Goal: Task Accomplishment & Management: Use online tool/utility

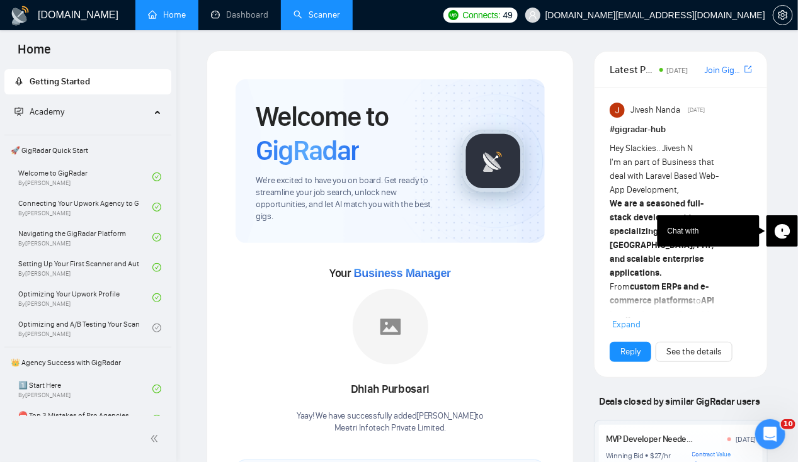
click at [317, 13] on link "Scanner" at bounding box center [317, 14] width 47 height 11
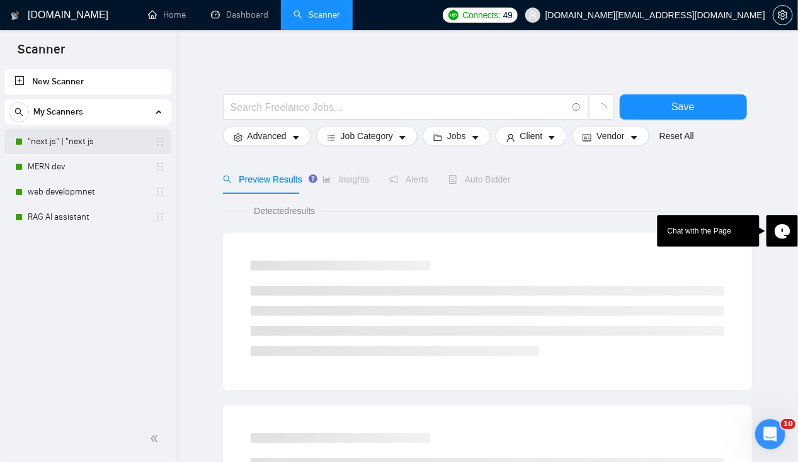
click at [69, 139] on link ""next.js" | "next js" at bounding box center [88, 141] width 120 height 25
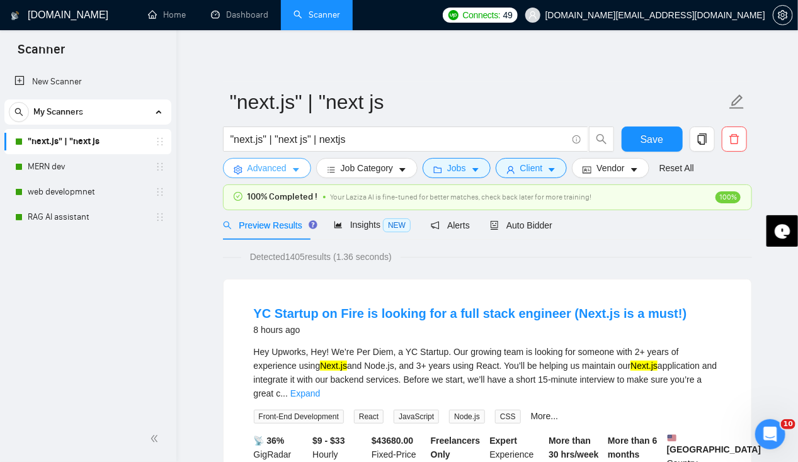
click at [300, 171] on button "Advanced" at bounding box center [267, 168] width 88 height 20
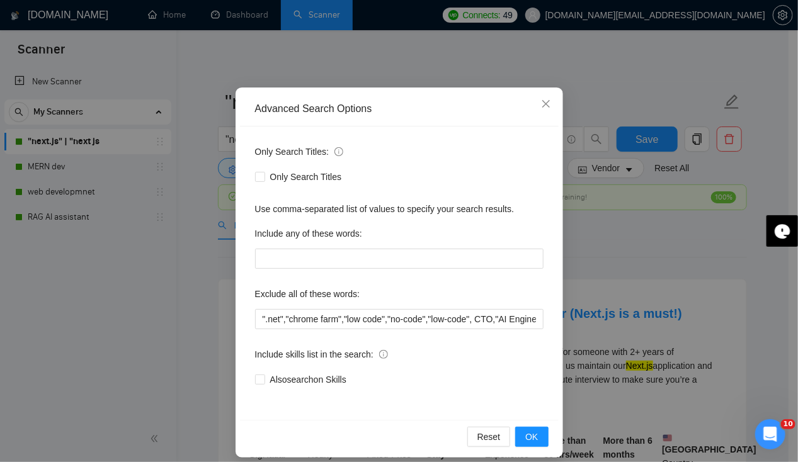
scroll to position [52, 0]
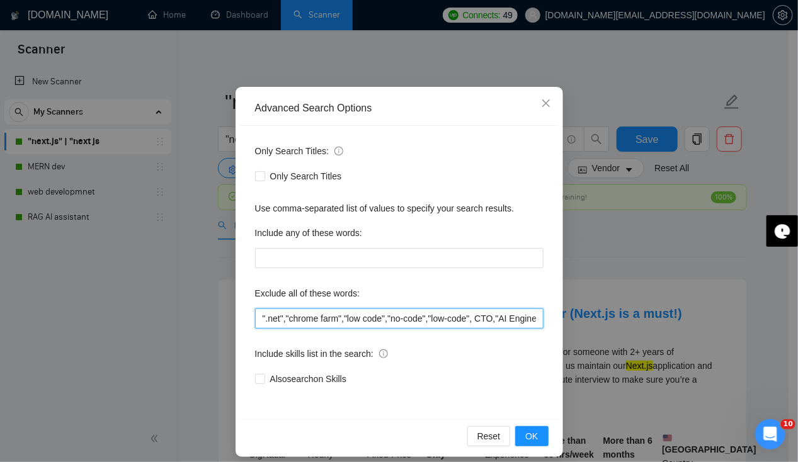
click at [452, 319] on input "".net","chrome farm","low code","no-code","low-code", CTO,"AI Engineer","existi…" at bounding box center [399, 319] width 288 height 20
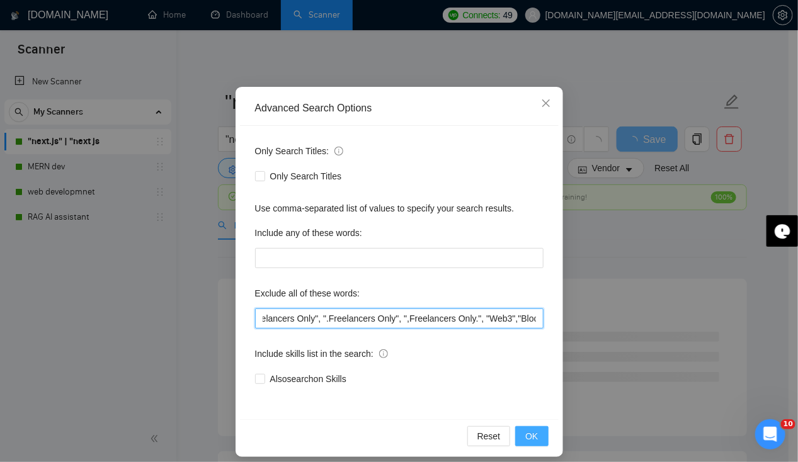
type input "".net","chrome farm","low code","no-code","low-code", CTO,"AI Engineer","existi…"
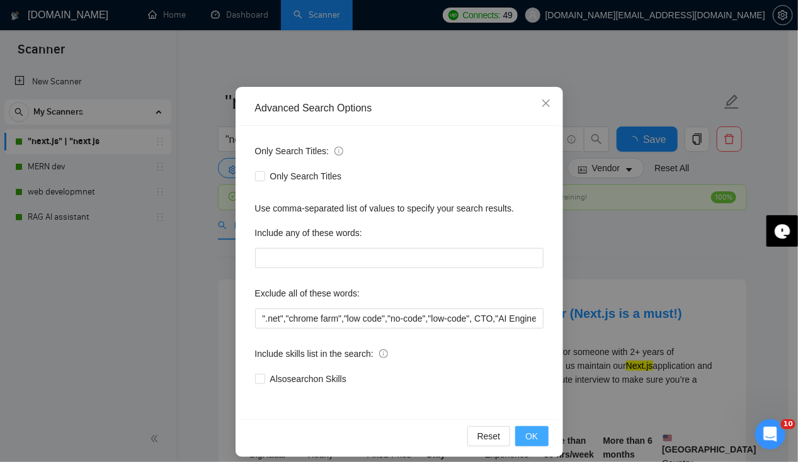
click at [532, 441] on span "OK" at bounding box center [531, 437] width 13 height 14
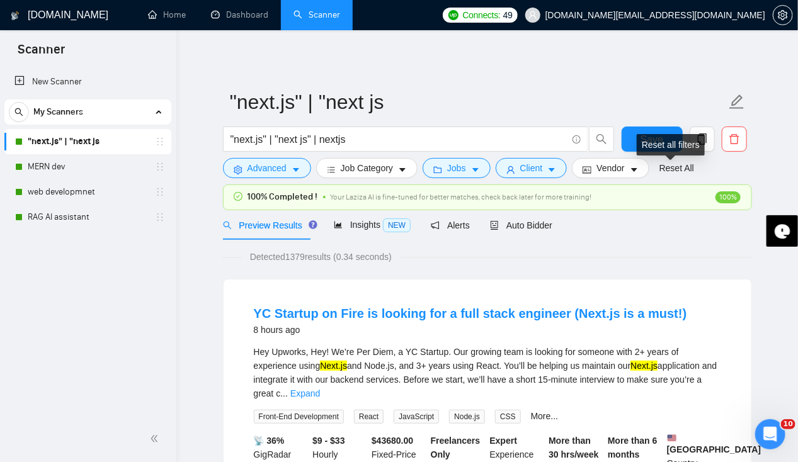
click at [659, 147] on div "Reset all filters" at bounding box center [671, 144] width 68 height 21
click at [635, 134] on button "Save" at bounding box center [652, 139] width 61 height 25
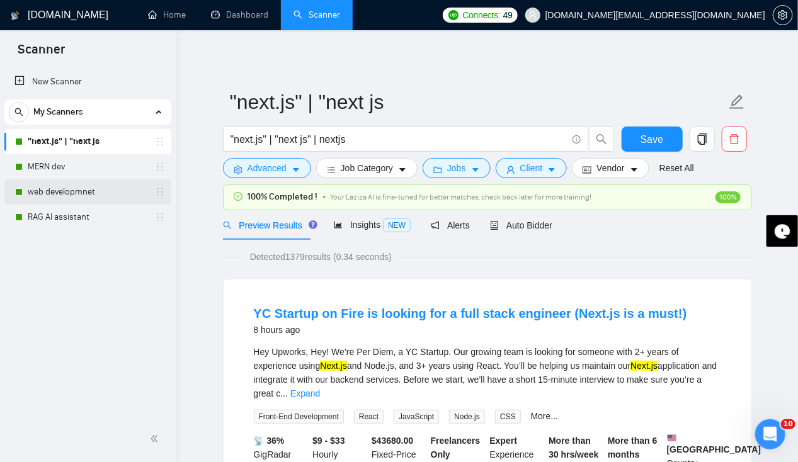
click at [73, 198] on link "web developmnet" at bounding box center [88, 192] width 120 height 25
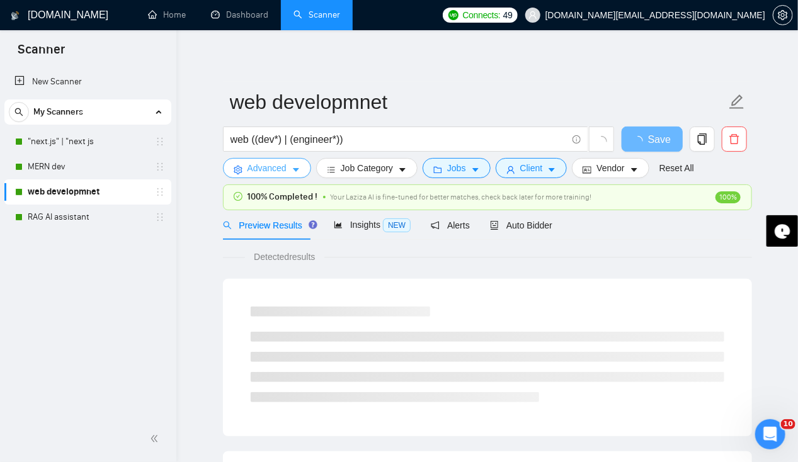
click at [295, 173] on icon "caret-down" at bounding box center [296, 170] width 9 height 9
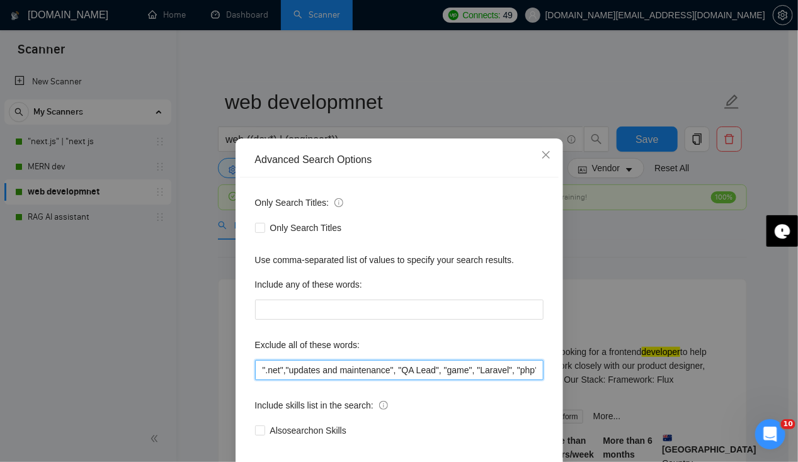
click at [442, 373] on input "".net","updates and maintenance", "QA Lead", "game", "Laravel", "php", "BigQuer…" at bounding box center [399, 370] width 288 height 20
drag, startPoint x: 442, startPoint y: 373, endPoint x: 678, endPoint y: 371, distance: 235.6
click at [678, 371] on div "Advanced Search Options Only Search Titles: Only Search Titles Use comma-separa…" at bounding box center [399, 231] width 798 height 462
click at [534, 367] on input "".net","updates and maintenance", "QA Lead", "game", "Laravel", "php", "BigQuer…" at bounding box center [399, 370] width 288 height 20
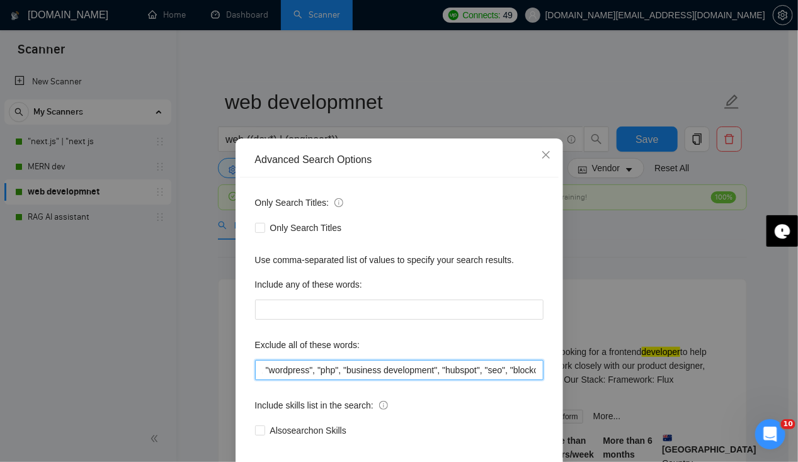
paste input ","Blockchain""
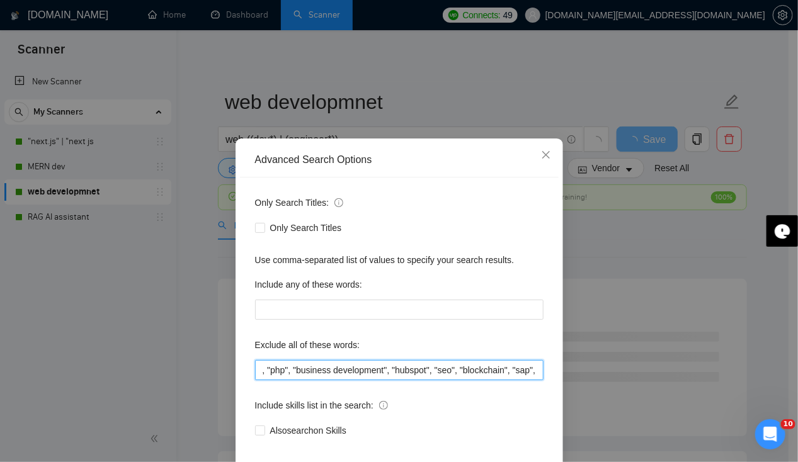
scroll to position [61, 0]
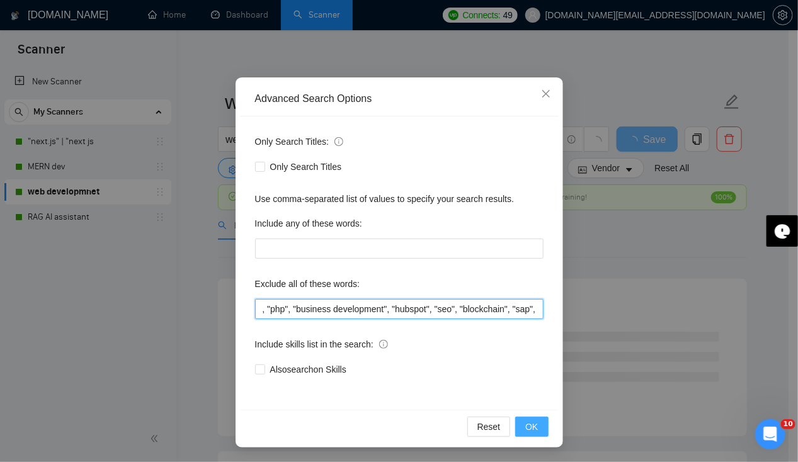
type input "".net","updates and maintenance", "QA Lead", "game", "Laravel", "php", "BigQuer…"
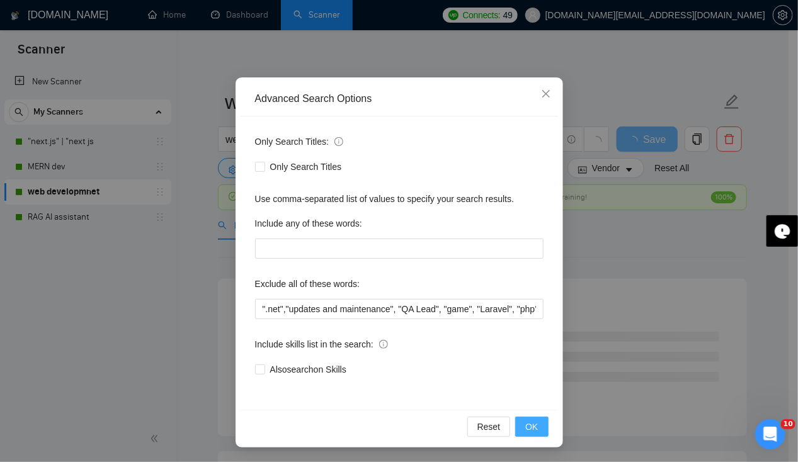
click at [533, 430] on span "OK" at bounding box center [531, 427] width 13 height 14
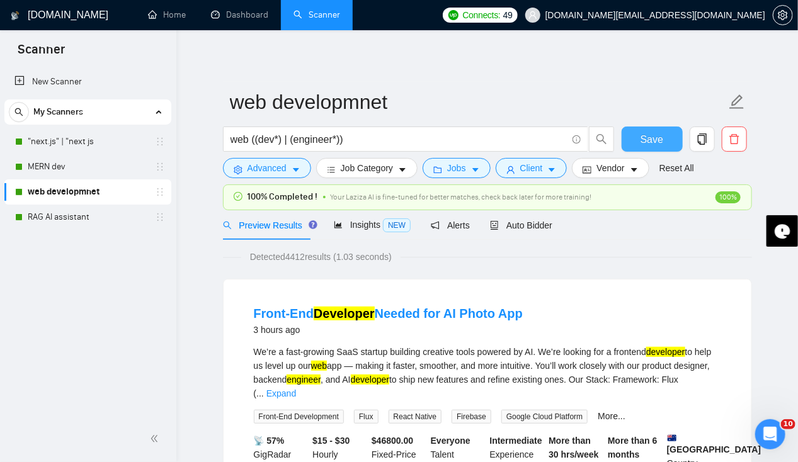
click at [652, 145] on span "Save" at bounding box center [652, 140] width 23 height 16
click at [233, 20] on link "Dashboard" at bounding box center [239, 14] width 57 height 11
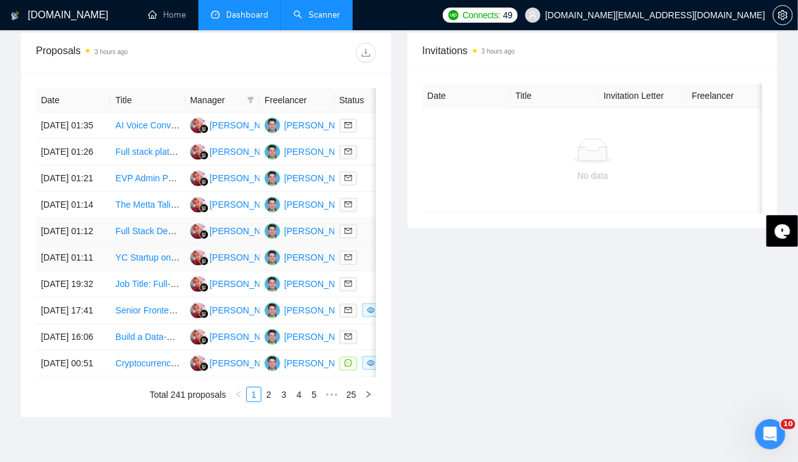
scroll to position [661, 0]
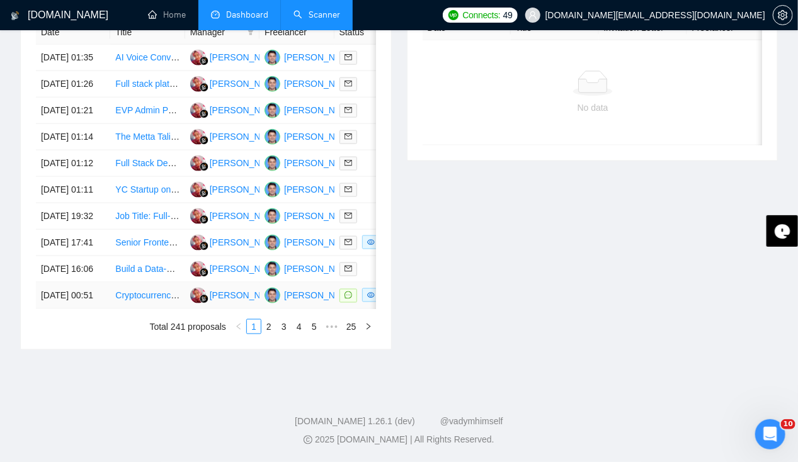
click at [66, 285] on td "[DATE] 00:51" at bounding box center [73, 296] width 74 height 26
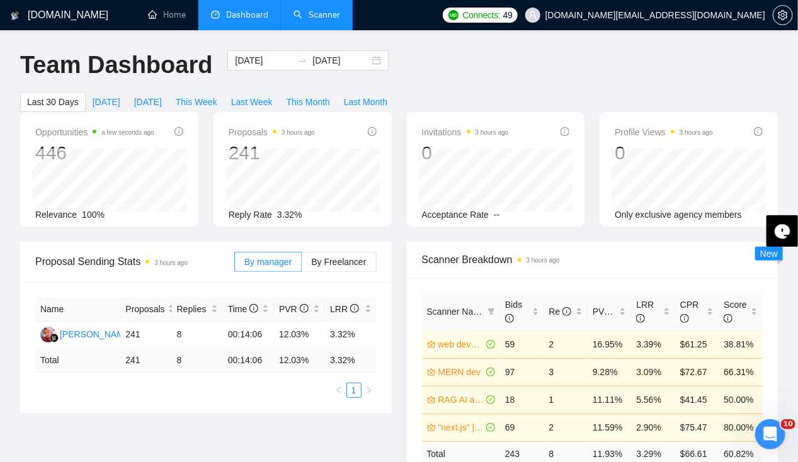
click at [320, 9] on link "Scanner" at bounding box center [317, 14] width 47 height 11
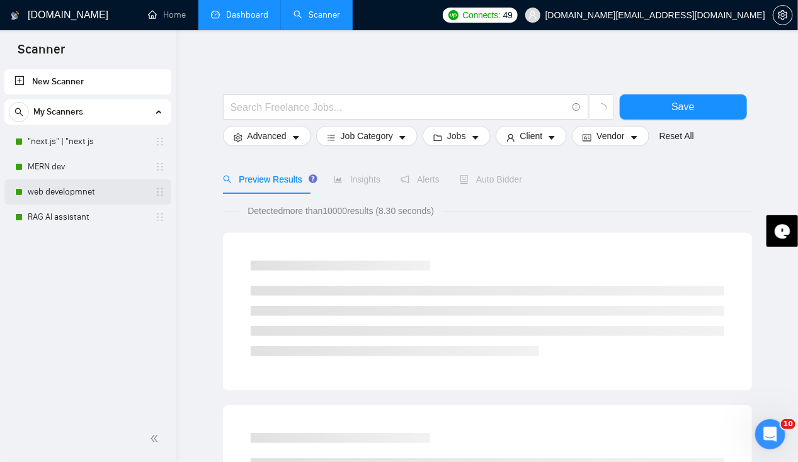
click at [63, 195] on link "web developmnet" at bounding box center [88, 192] width 120 height 25
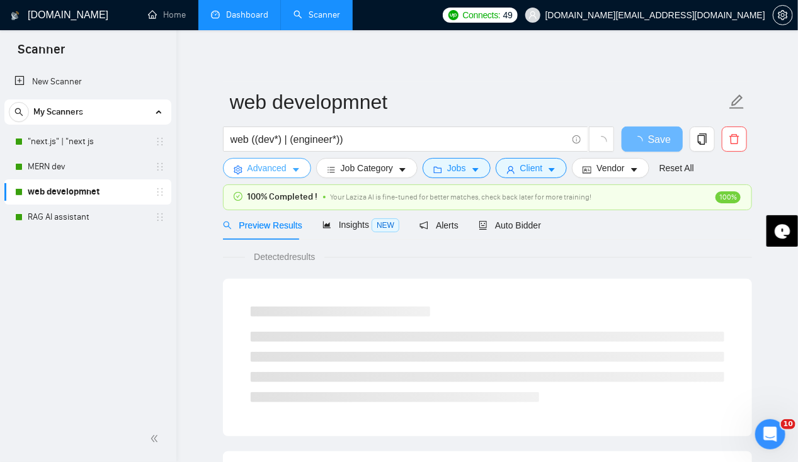
click at [300, 169] on button "Advanced" at bounding box center [267, 168] width 88 height 20
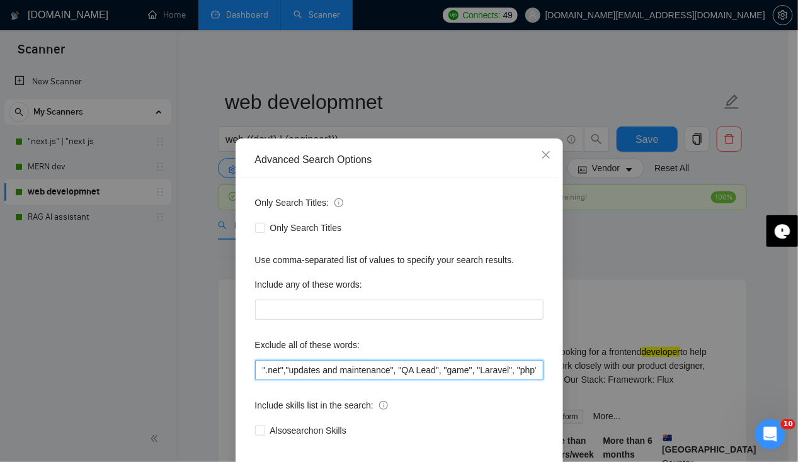
drag, startPoint x: 448, startPoint y: 369, endPoint x: 618, endPoint y: 368, distance: 169.4
click at [618, 368] on div "Advanced Search Options Only Search Titles: Only Search Titles Use comma-separa…" at bounding box center [399, 231] width 798 height 462
drag, startPoint x: 518, startPoint y: 375, endPoint x: 668, endPoint y: 372, distance: 149.9
click at [668, 372] on div "Advanced Search Options Only Search Titles: Only Search Titles Use comma-separa…" at bounding box center [399, 231] width 798 height 462
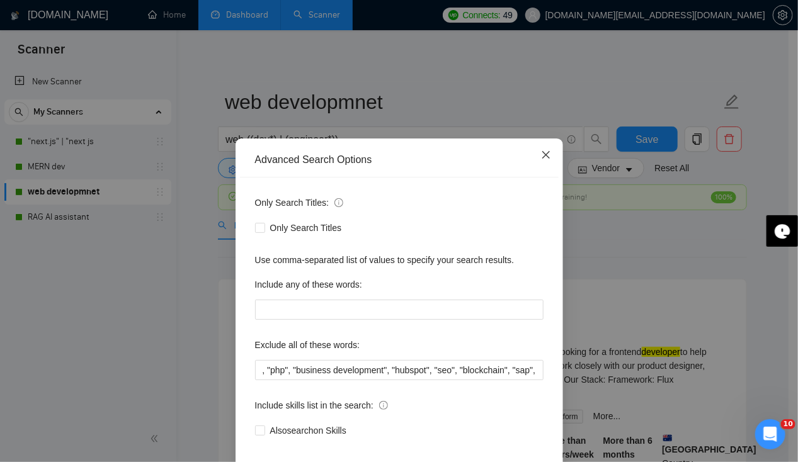
scroll to position [0, 0]
click at [543, 151] on icon "close" at bounding box center [546, 155] width 10 height 10
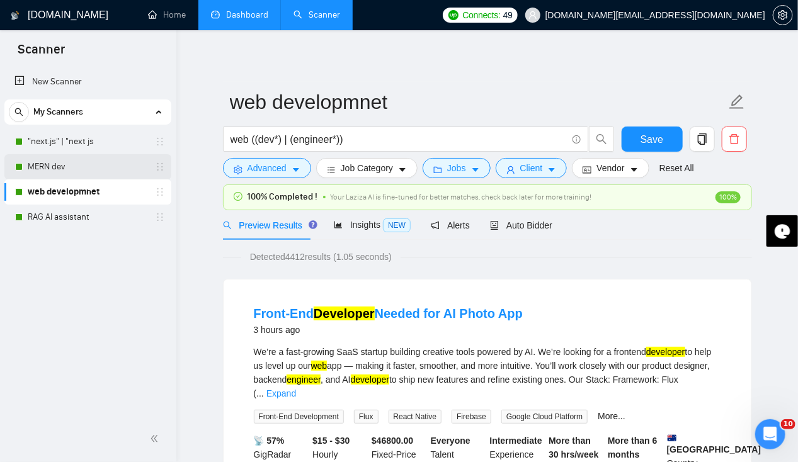
click at [64, 166] on link "MERN dev" at bounding box center [88, 166] width 120 height 25
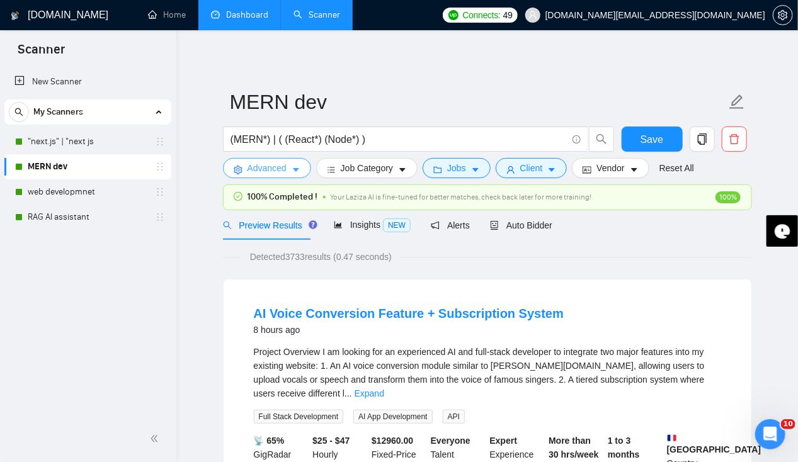
click at [292, 168] on icon "caret-down" at bounding box center [296, 170] width 9 height 9
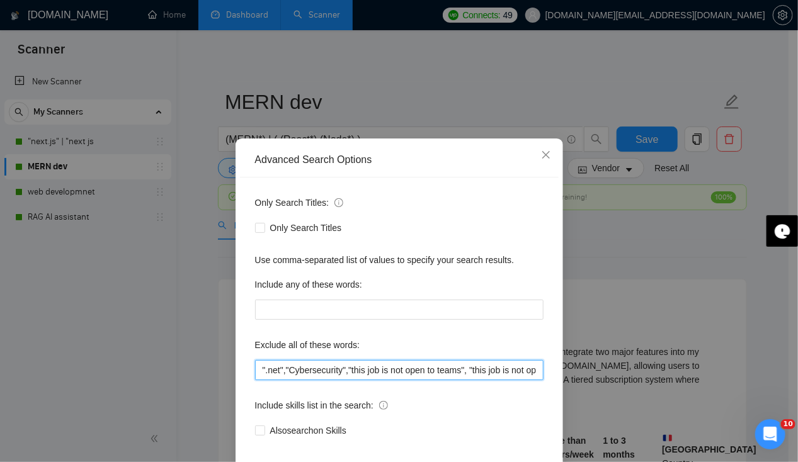
click at [392, 367] on input "".net","Cybersecurity","this job is not open to teams", "this job is not open t…" at bounding box center [399, 370] width 288 height 20
drag, startPoint x: 425, startPoint y: 375, endPoint x: 679, endPoint y: 378, distance: 254.5
click at [679, 378] on div "Advanced Search Options Only Search Titles: Only Search Titles Use comma-separa…" at bounding box center [399, 231] width 798 height 462
click at [537, 370] on input "".net","Cybersecurity","this job is not open to teams", "this job is not open t…" at bounding box center [399, 370] width 288 height 20
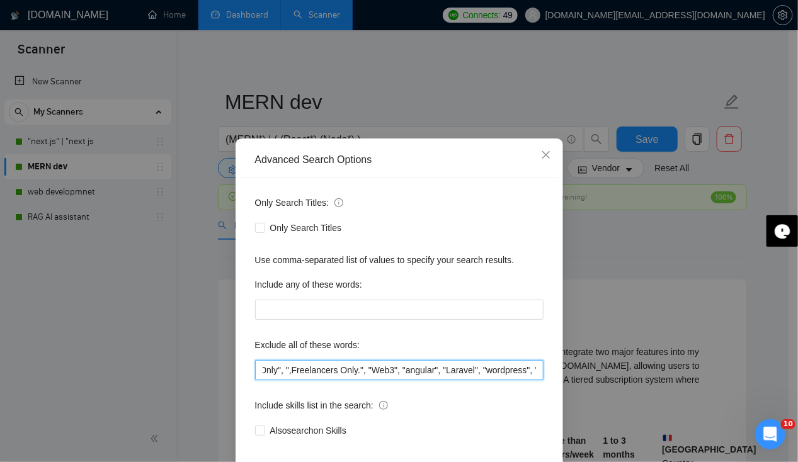
paste input ","Blockchain""
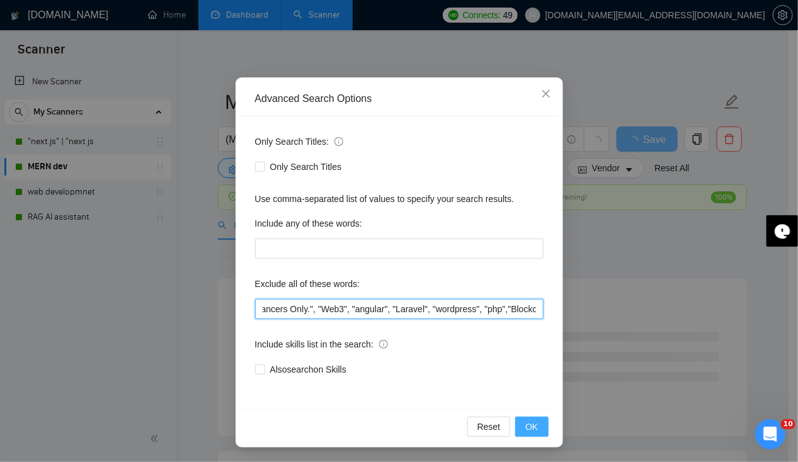
type input "".net","Cybersecurity","this job is not open to teams", "this job is not open t…"
click at [529, 430] on span "OK" at bounding box center [531, 427] width 13 height 14
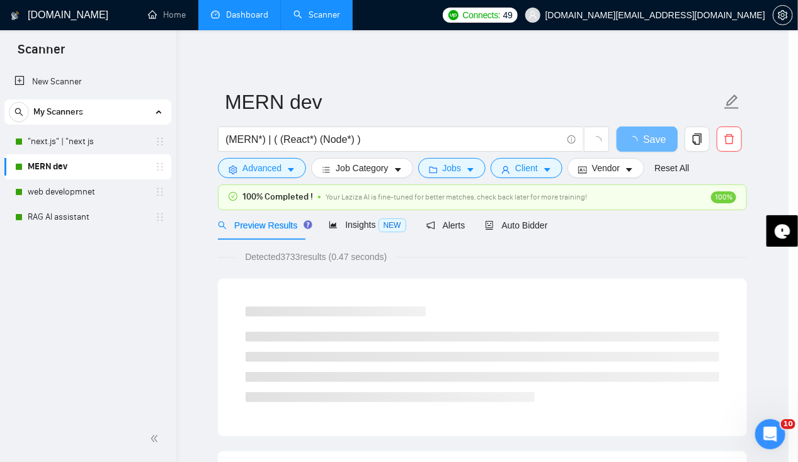
scroll to position [0, 0]
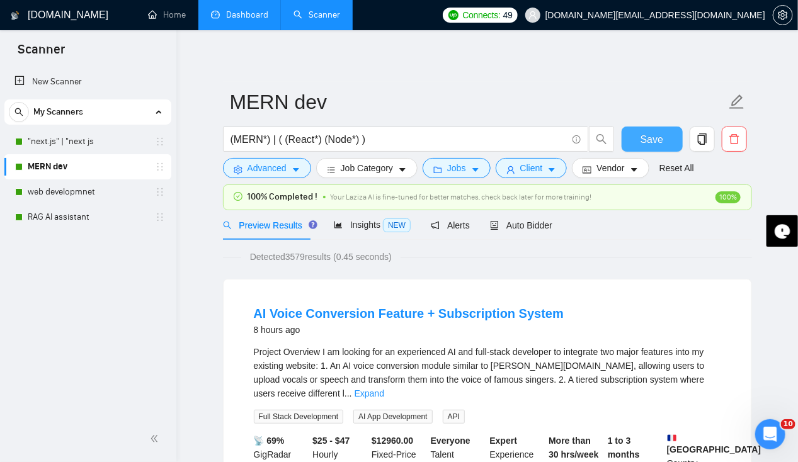
click at [653, 140] on span "Save" at bounding box center [652, 140] width 23 height 16
click at [233, 20] on link "Dashboard" at bounding box center [239, 14] width 57 height 11
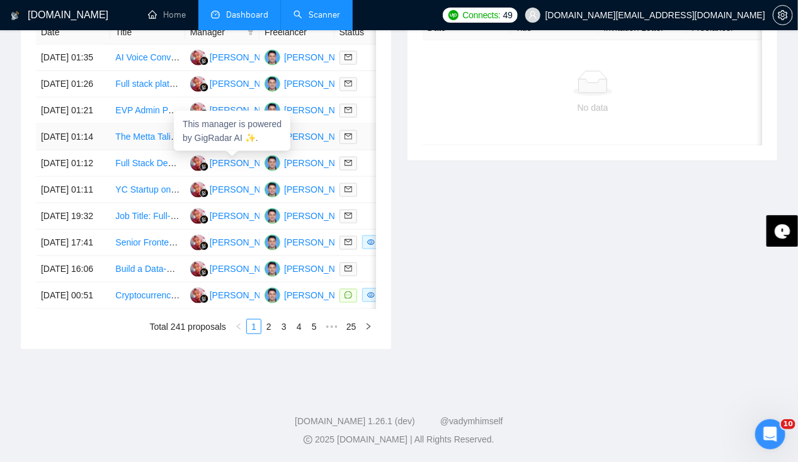
scroll to position [661, 0]
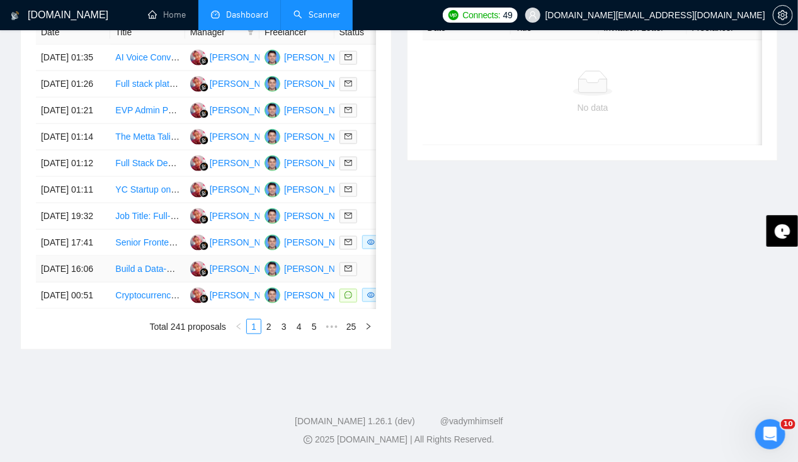
click at [69, 256] on td "[DATE] 16:06" at bounding box center [73, 269] width 74 height 26
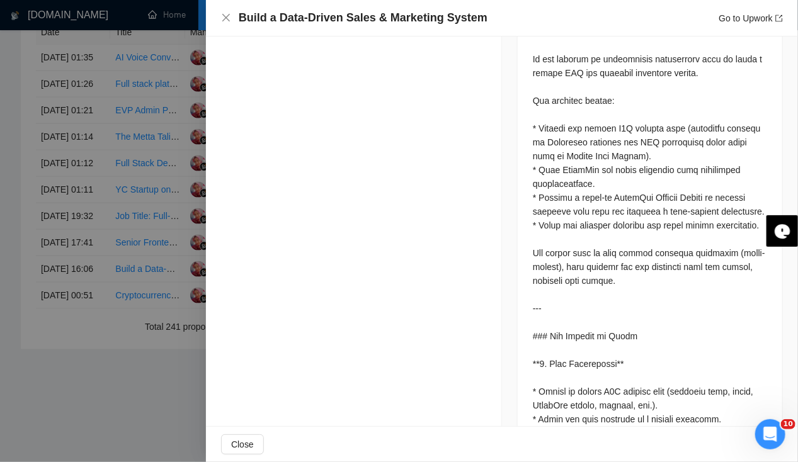
scroll to position [0, 0]
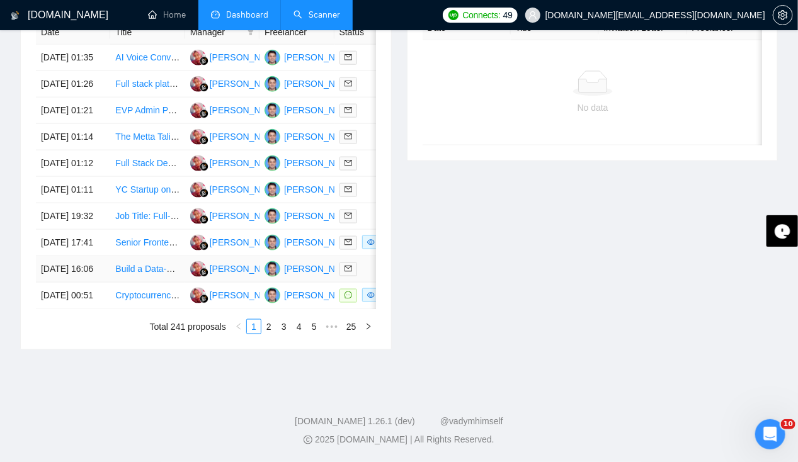
click at [68, 256] on td "[DATE] 16:06" at bounding box center [73, 269] width 74 height 26
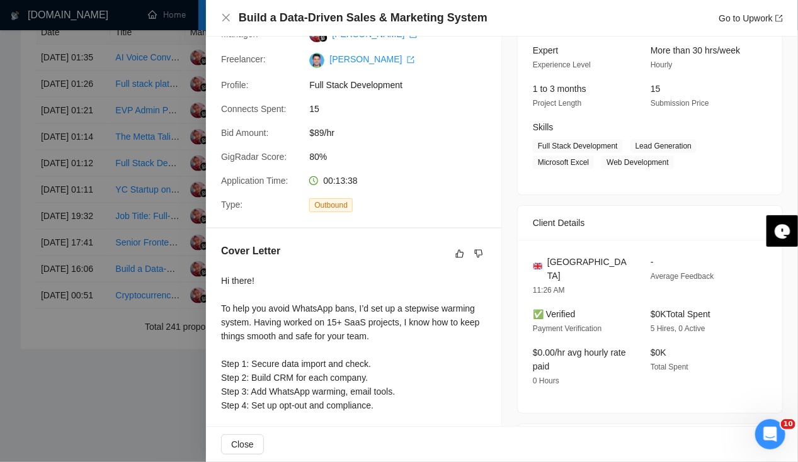
scroll to position [174, 0]
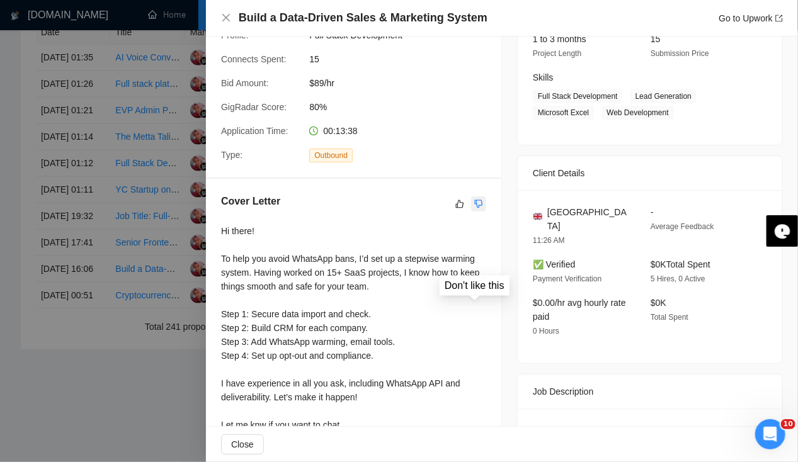
click at [476, 202] on icon "dislike" at bounding box center [478, 204] width 9 height 10
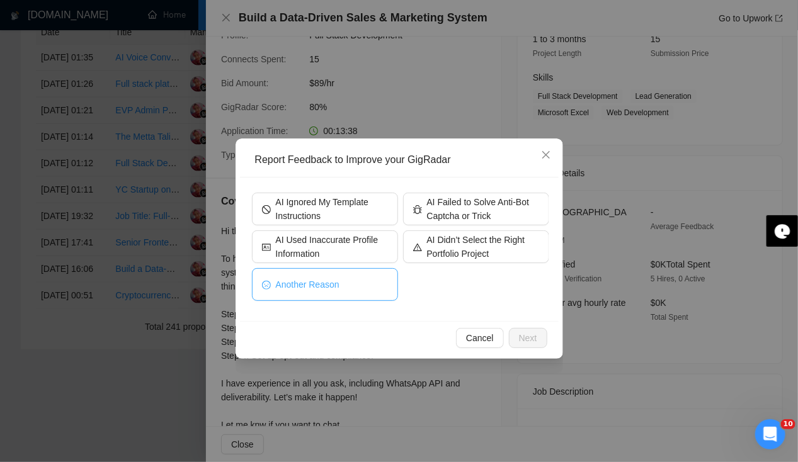
click at [352, 292] on button "Another Reason" at bounding box center [325, 284] width 146 height 33
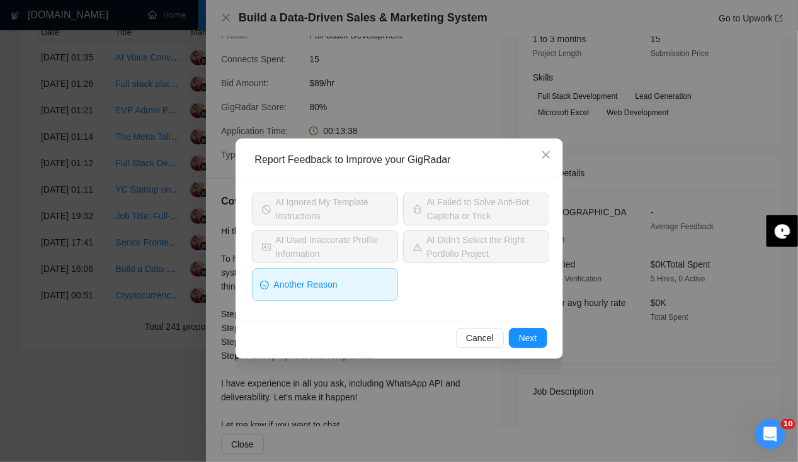
click at [547, 340] on div "Cancel Next" at bounding box center [399, 337] width 319 height 33
click at [535, 341] on span "Next" at bounding box center [528, 338] width 18 height 14
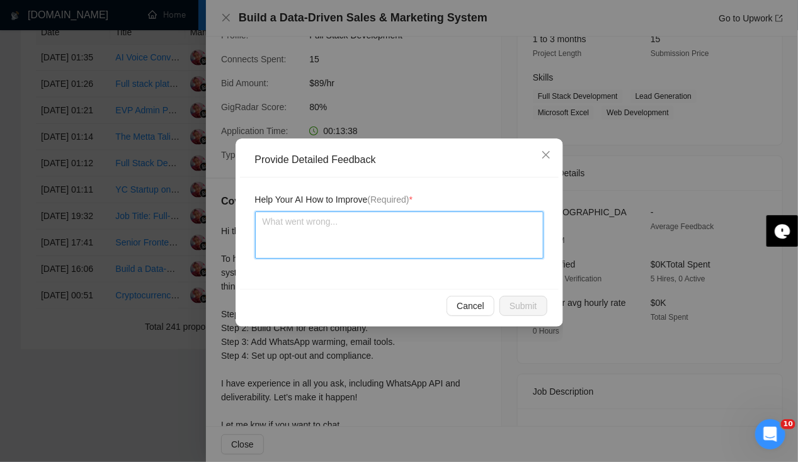
click at [378, 241] on textarea at bounding box center [399, 235] width 288 height 47
type textarea "I"
type textarea "In"
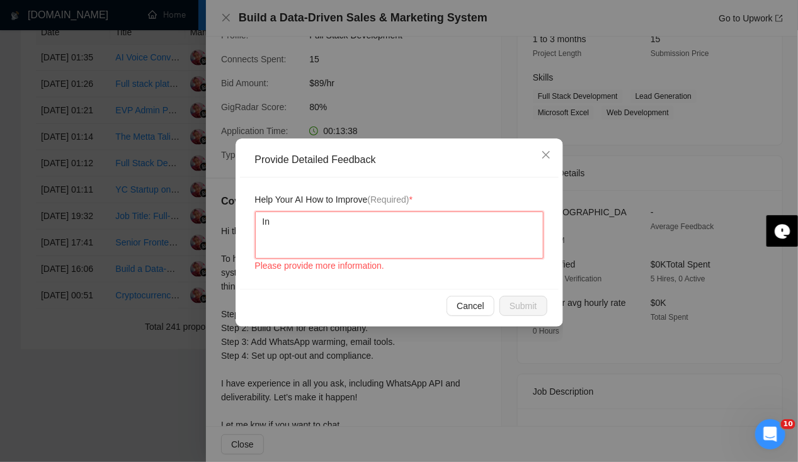
type textarea "In"
type textarea "In d"
type textarea "In de"
type textarea "In des"
type textarea "In desc"
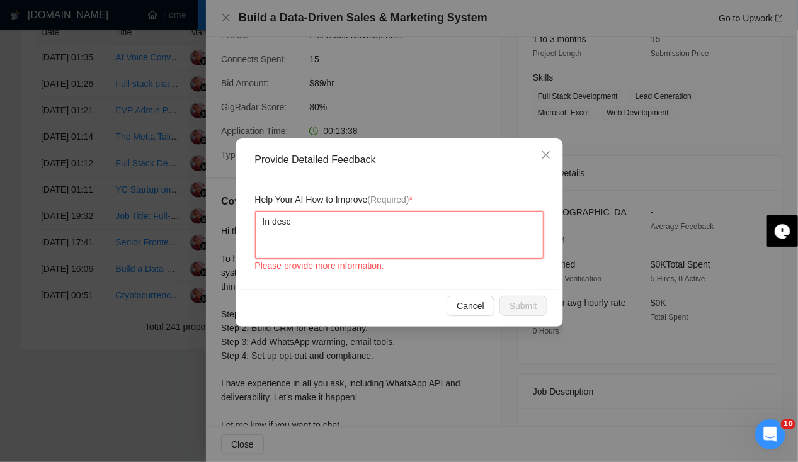
type textarea "In descr"
type textarea "In descri"
type textarea "In descrip"
type textarea "In descript"
type textarea "In descripti"
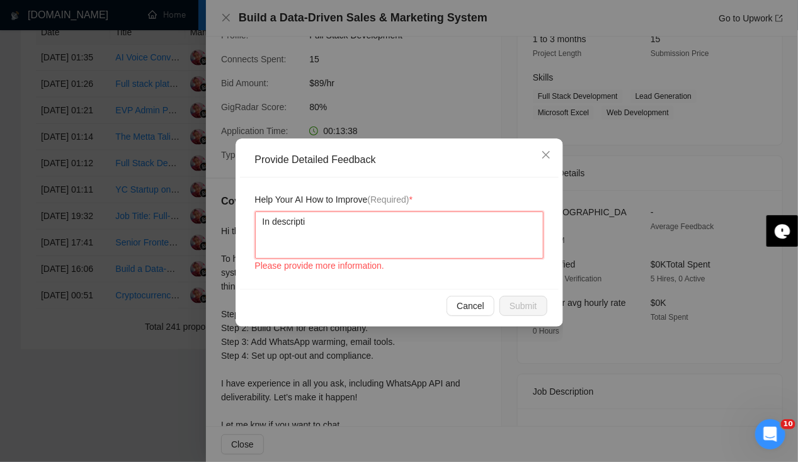
type textarea "In descriptio"
type textarea "In description"
type textarea "In jdescription"
type textarea "In jodescription"
type textarea "In jobdescription"
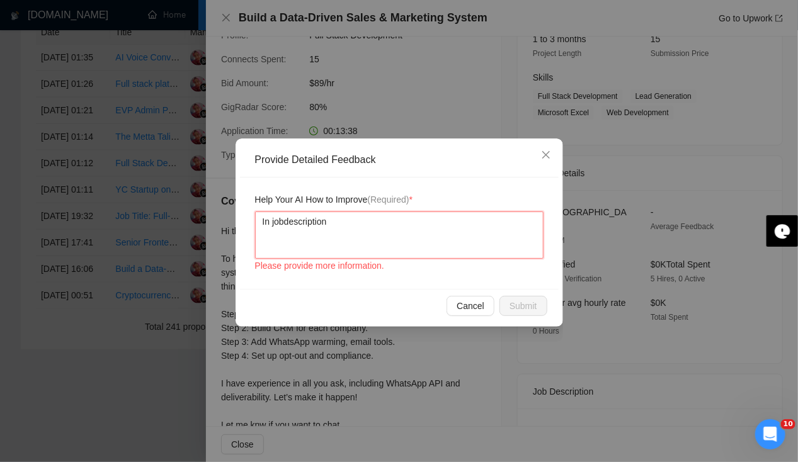
type textarea "In job description"
type textarea "In job description t"
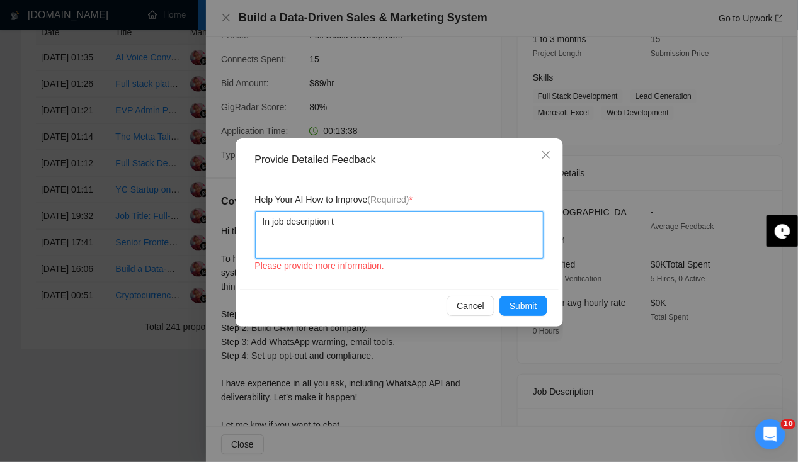
type textarea "In job description th"
type textarea "In job description the"
type textarea "In job description they"
type textarea "In job description they ha"
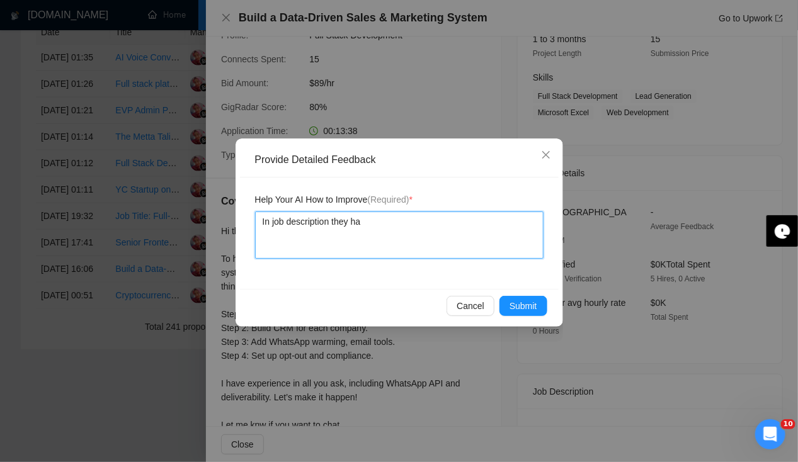
type textarea "In job description they hav"
type textarea "In job description they have"
type textarea "In job description they have a"
type textarea "In job description they have as"
type textarea "In job description they have ask"
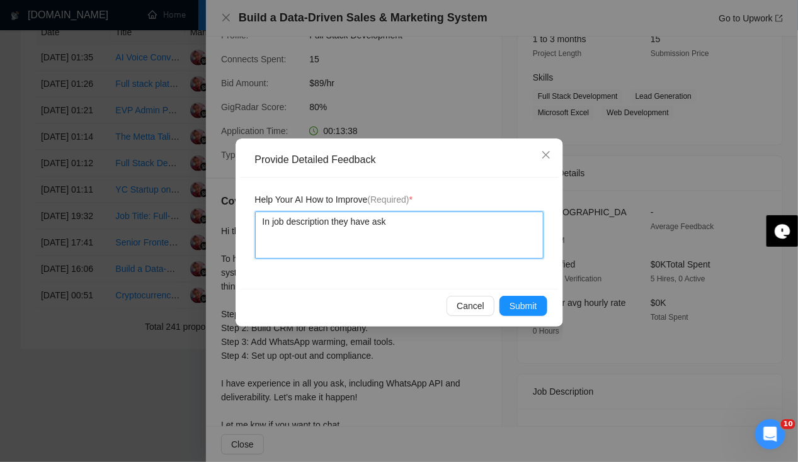
type textarea "In job description they have aske"
type textarea "In job description they have asked"
type textarea "In job description they have asked f"
type textarea "In job description they have asked for"
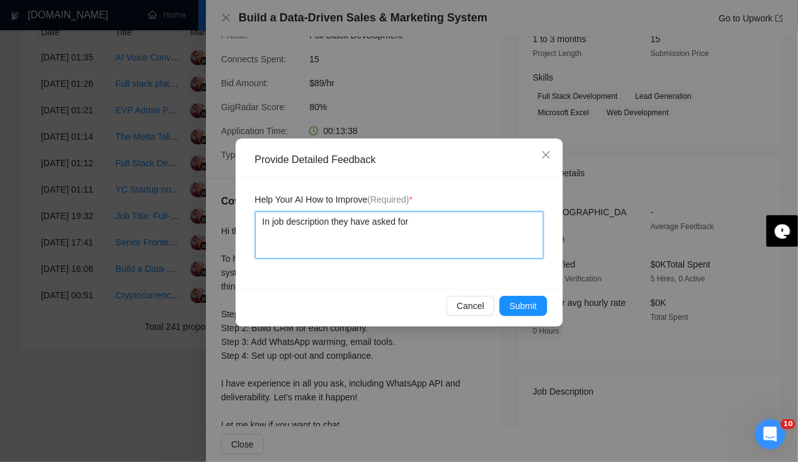
type textarea "In job description they have asked for"
type textarea "In job description they have asked for b"
type textarea "In job description they have asked for bu"
type textarea "In job description they have asked for bud"
type textarea "In job description they have asked for budg"
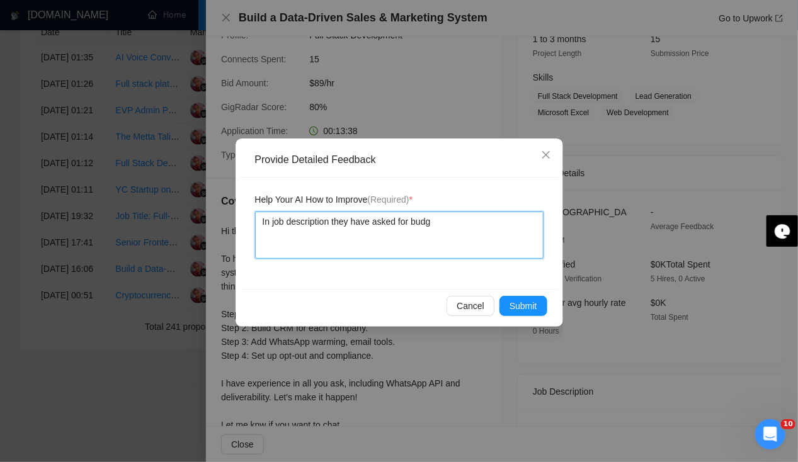
type textarea "In job description they have asked for budge"
type textarea "In job description they have asked for budget"
type textarea "In job description they have asked for budget a"
type textarea "In job description they have asked for budget an"
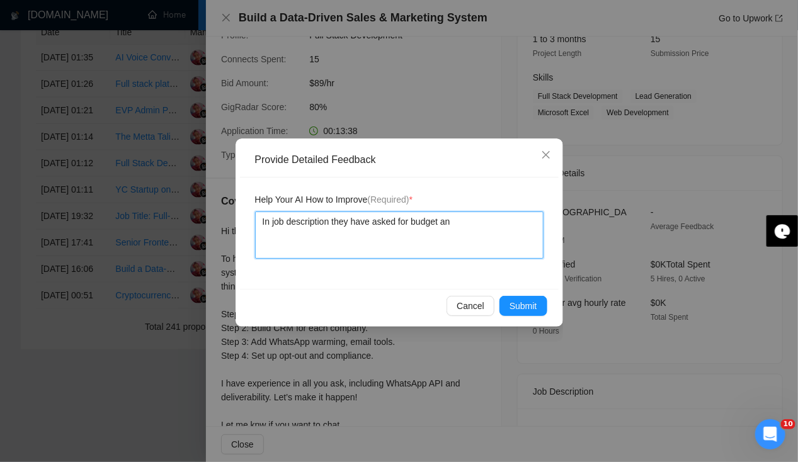
type textarea "In job description they have asked for budget and"
type textarea "In job description they have asked for budget and ti"
type textarea "In job description they have asked for budget and time"
type textarea "In job description they have asked for budget and timel"
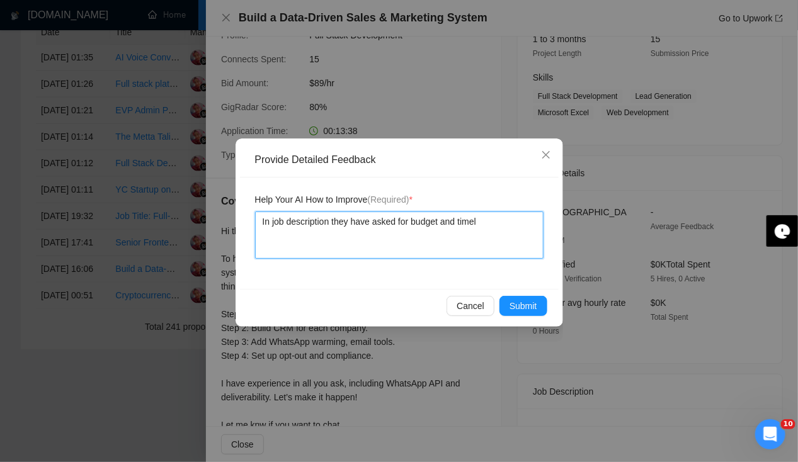
type textarea "In job description they have asked for budget and timeli"
type textarea "In job description they have asked for budget and timelin"
type textarea "In job description they have asked for budget and timeline"
type textarea "In job description they have asked for budget and timeline w"
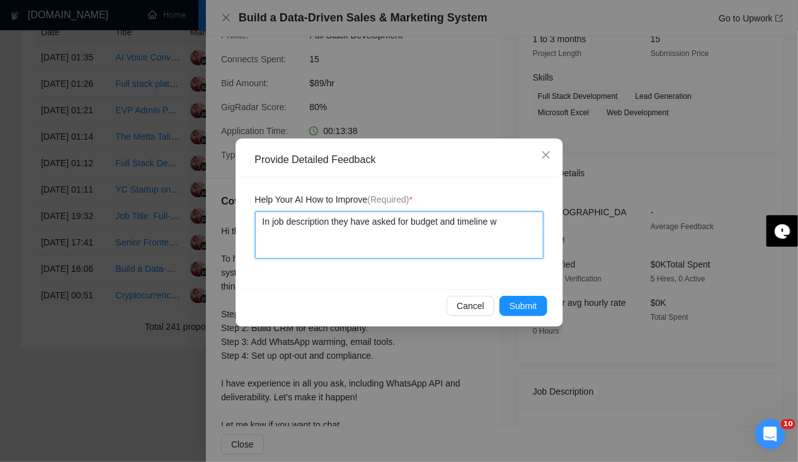
type textarea "In job description they have asked for budget and timeline wh"
type textarea "In job description they have asked for budget and timeline whi"
type textarea "In job description they have asked for budget and timeline whic"
type textarea "In job description they have asked for budget and timeline which"
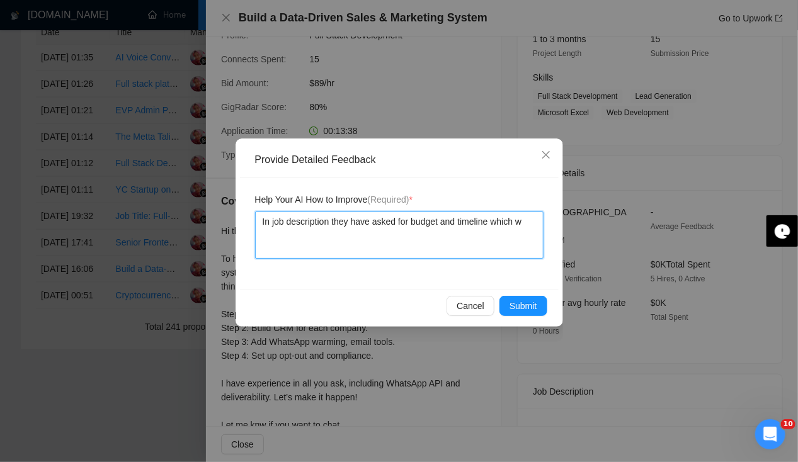
type textarea "In job description they have asked for budget and timeline which wa"
type textarea "In job description they have asked for budget and timeline which was"
type textarea "In job description they have asked for budget and timeline which was n"
type textarea "In job description they have asked for budget and timeline which was no"
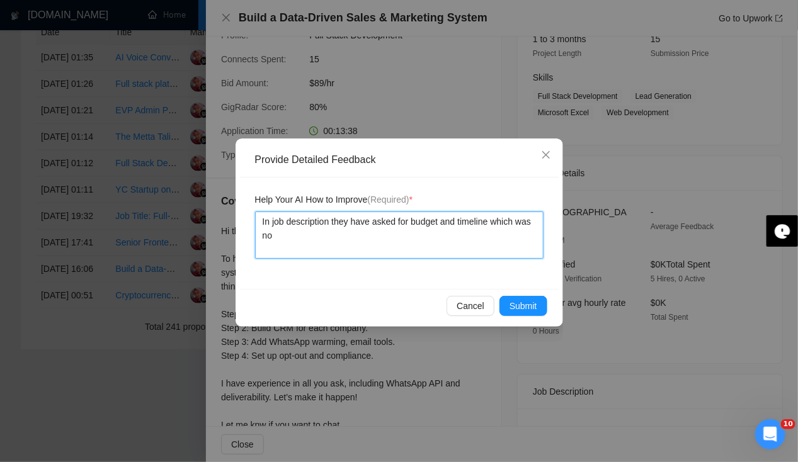
type textarea "In job description they have asked for budget and timeline which was not"
type textarea "In job description they have asked for budget and timeline which was not pr"
type textarea "In job description they have asked for budget and timeline which was not pro"
type textarea "In job description they have asked for budget and timeline which was not provi"
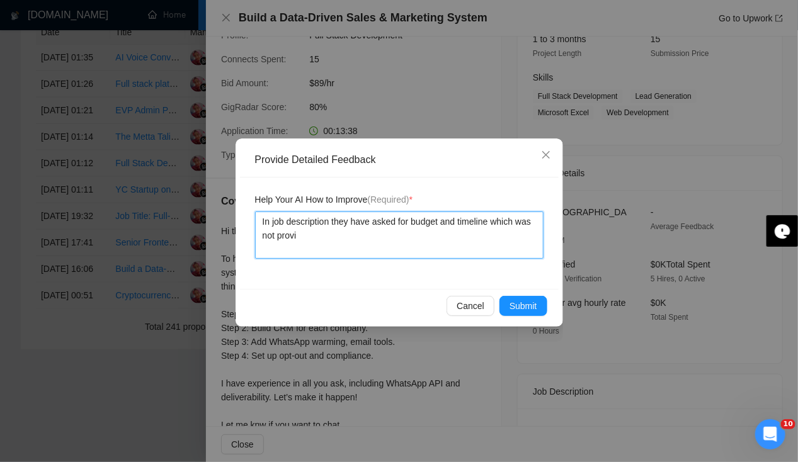
type textarea "In job description they have asked for budget and timeline which was not provid"
type textarea "In job description they have asked for budget and timeline which was not provide"
type textarea "In job description they have asked for budget and timeline which was not provid…"
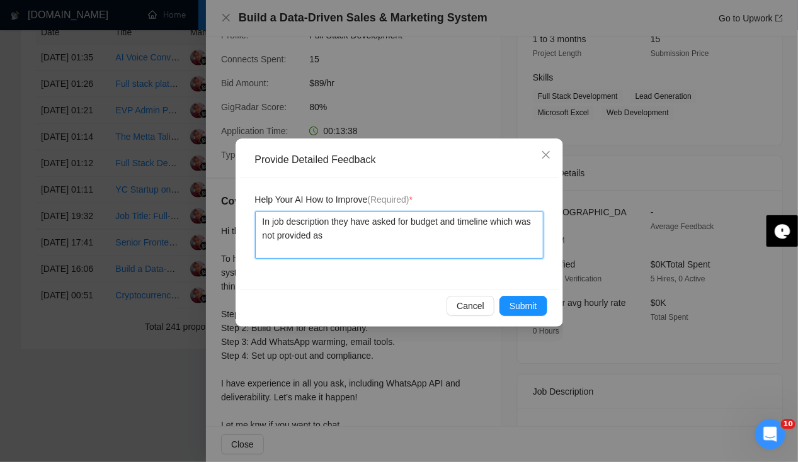
type textarea "In job description they have asked for budget and timeline which was not provid…"
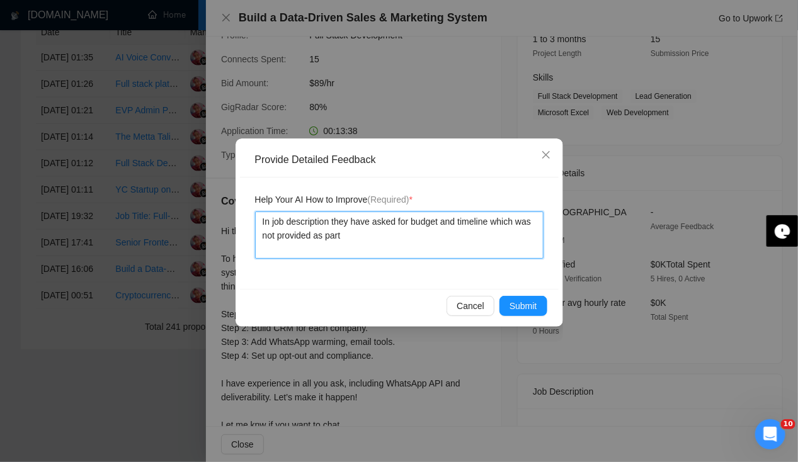
type textarea "In job description they have asked for budget and timeline which was not provid…"
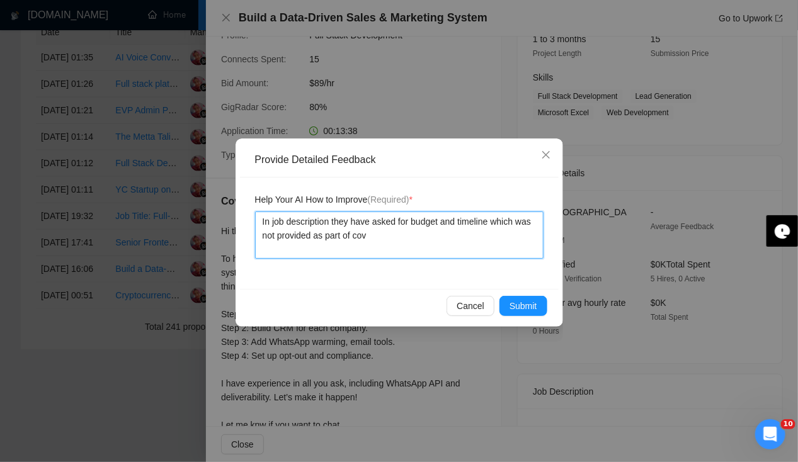
type textarea "In job description they have asked for budget and timeline which was not provid…"
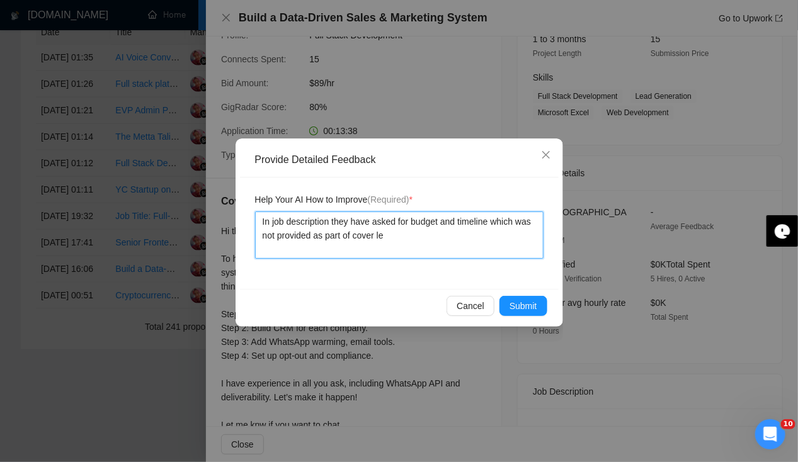
type textarea "In job description they have asked for budget and timeline which was not provid…"
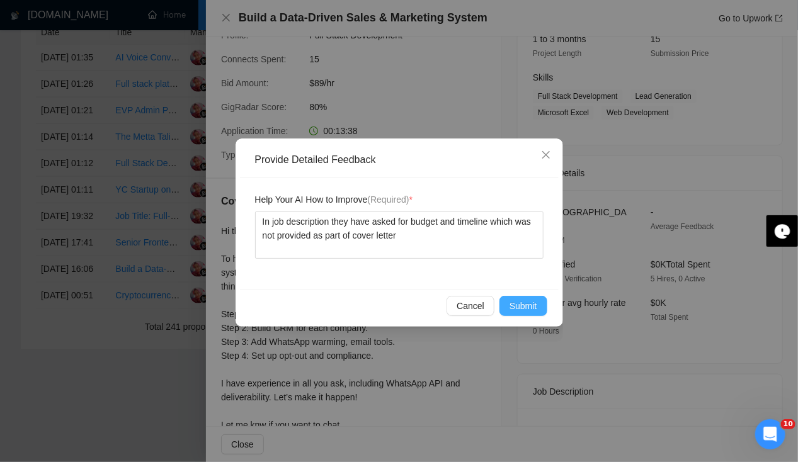
click at [542, 307] on button "Submit" at bounding box center [523, 306] width 48 height 20
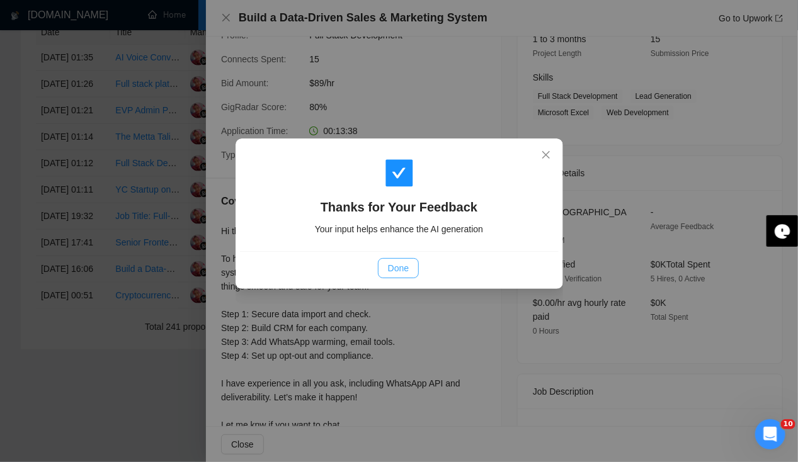
click at [399, 270] on span "Done" at bounding box center [398, 268] width 21 height 14
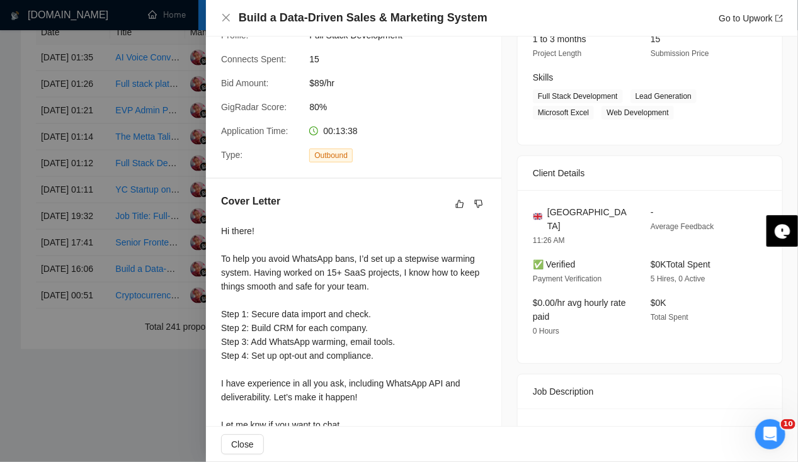
click at [232, 19] on div "Build a Data-Driven Sales & Marketing System Go to Upwork" at bounding box center [502, 18] width 562 height 16
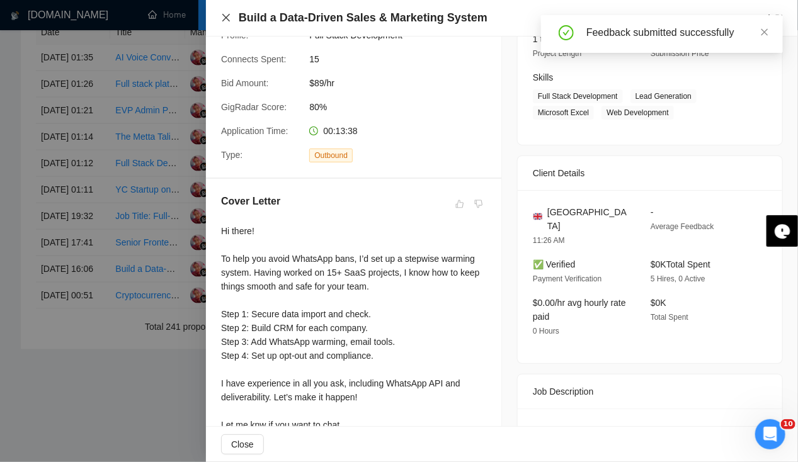
click at [222, 19] on icon "close" at bounding box center [226, 18] width 10 height 10
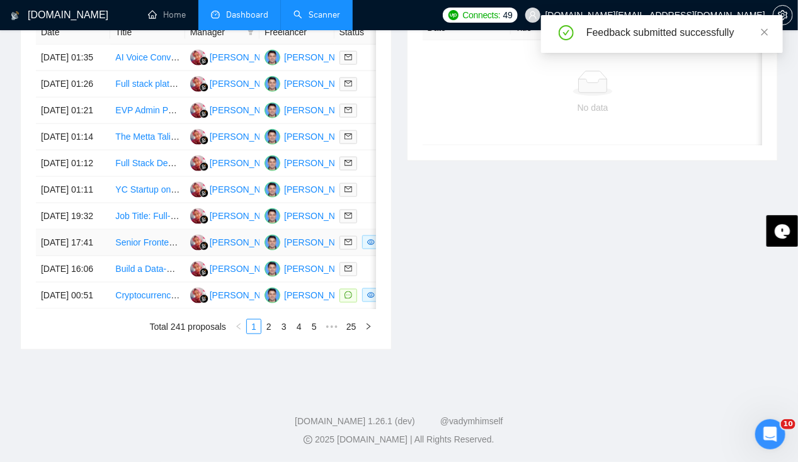
click at [59, 230] on td "[DATE] 17:41" at bounding box center [73, 243] width 74 height 26
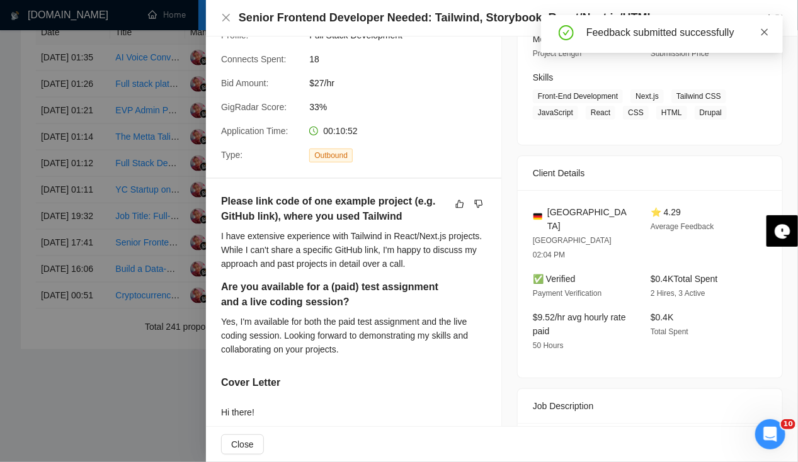
click at [765, 35] on icon "close" at bounding box center [764, 32] width 9 height 9
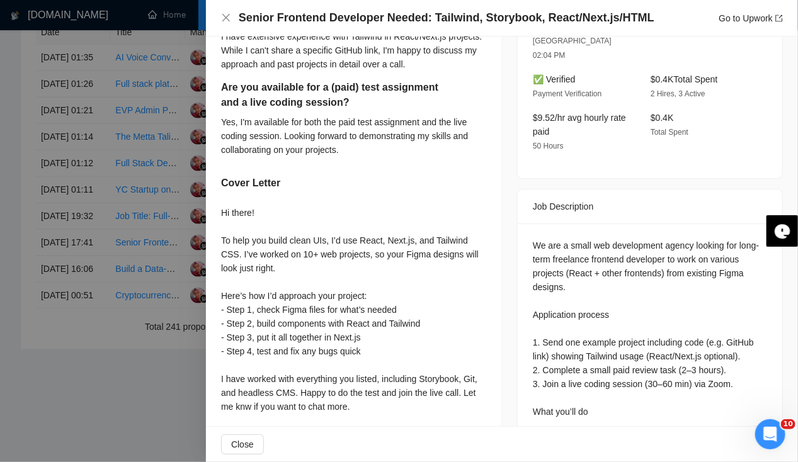
scroll to position [0, 0]
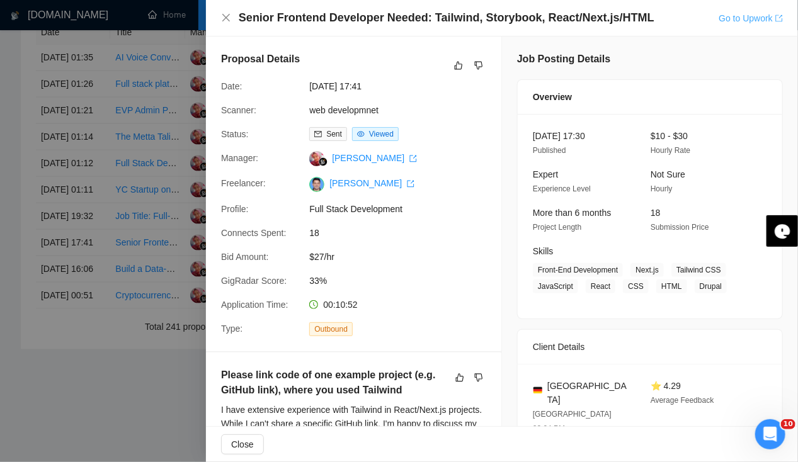
click at [744, 23] on link "Go to Upwork" at bounding box center [751, 18] width 64 height 10
click at [63, 351] on div at bounding box center [399, 231] width 798 height 462
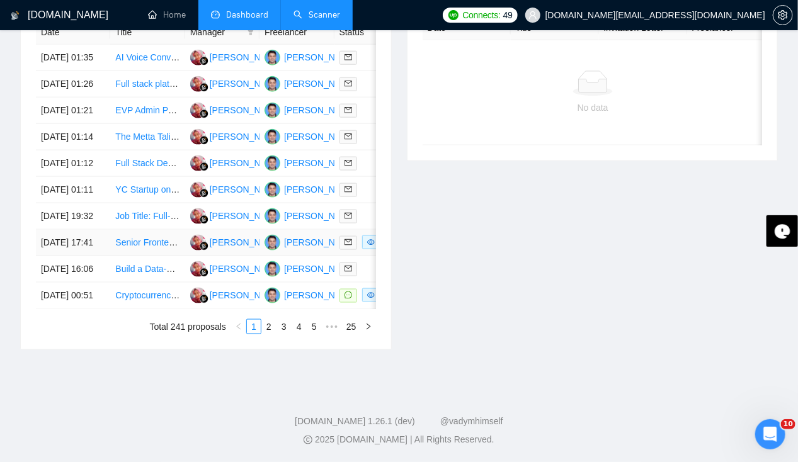
scroll to position [608, 0]
click at [66, 208] on td "[DATE] 19:32" at bounding box center [73, 216] width 74 height 26
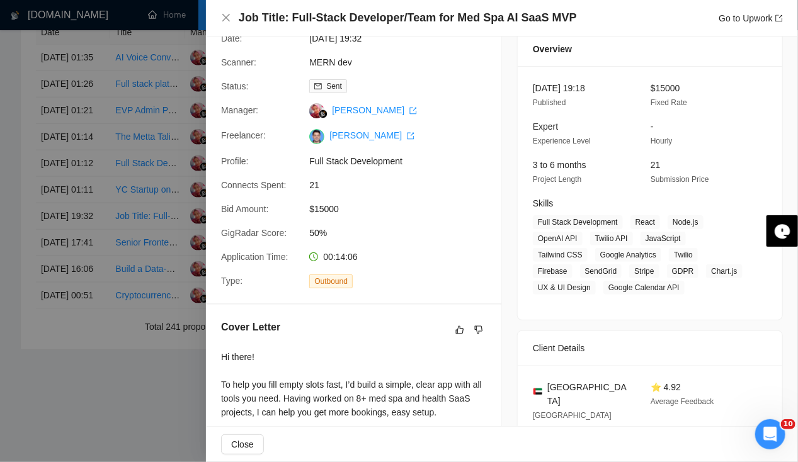
scroll to position [0, 0]
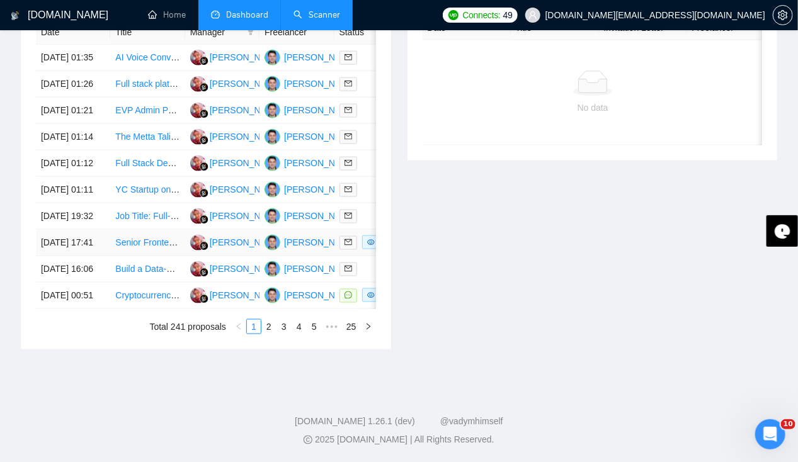
click at [51, 256] on td "[DATE] 17:41" at bounding box center [73, 243] width 74 height 26
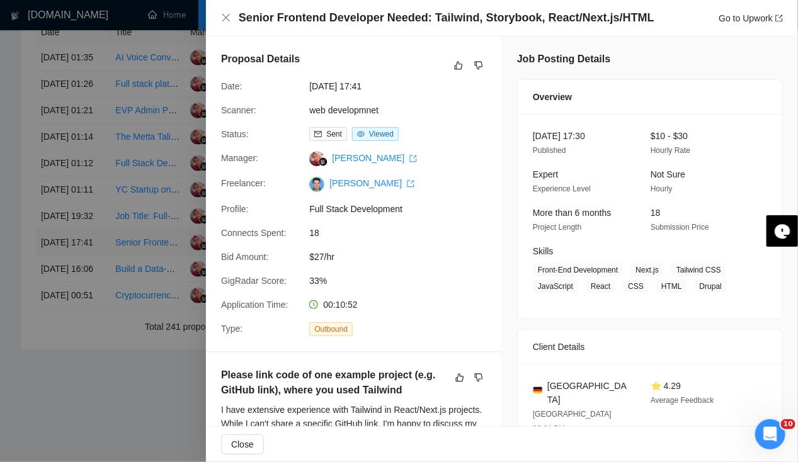
click at [51, 261] on div at bounding box center [399, 231] width 798 height 462
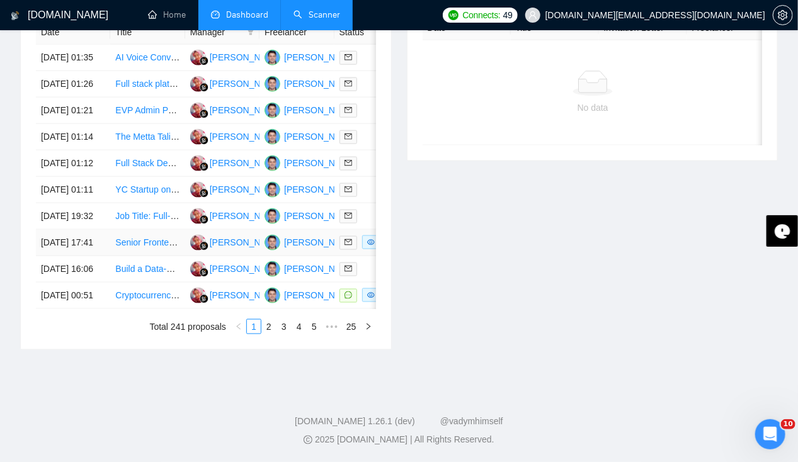
scroll to position [573, 0]
click at [59, 230] on td "[DATE] 19:32" at bounding box center [73, 216] width 74 height 26
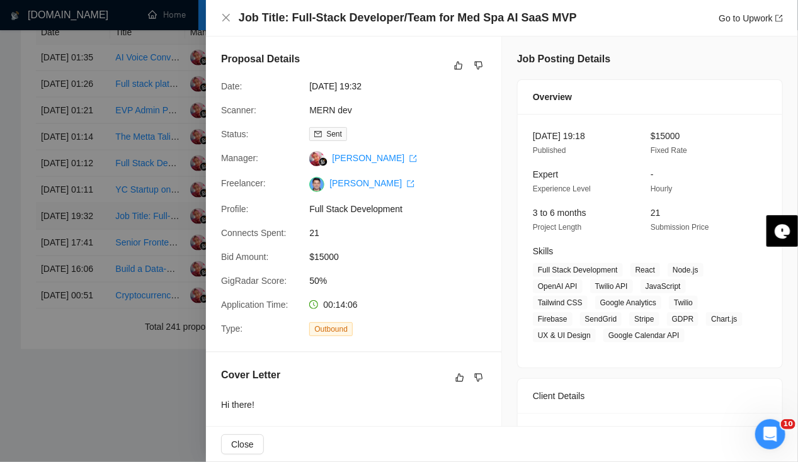
click at [59, 251] on div at bounding box center [399, 231] width 798 height 462
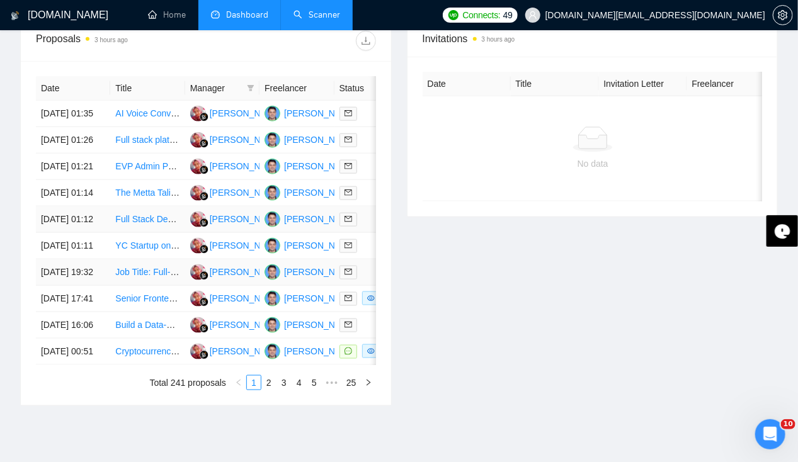
scroll to position [485, 0]
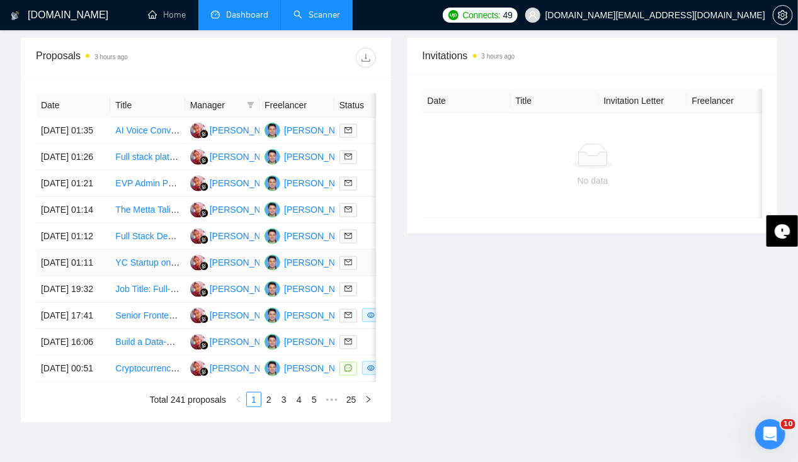
click at [61, 277] on td "[DATE] 01:11" at bounding box center [73, 263] width 74 height 26
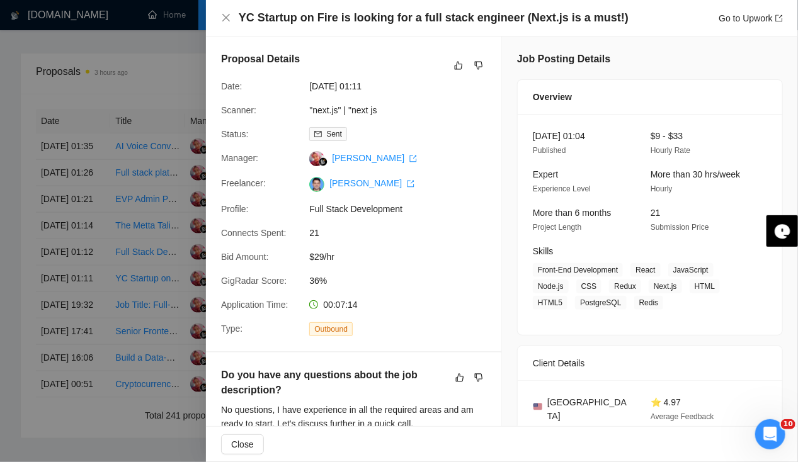
scroll to position [469, 0]
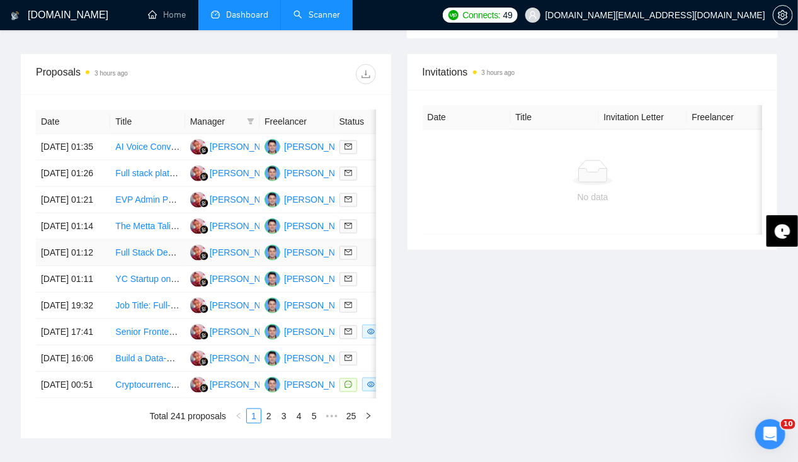
click at [59, 266] on td "[DATE] 01:12" at bounding box center [73, 253] width 74 height 26
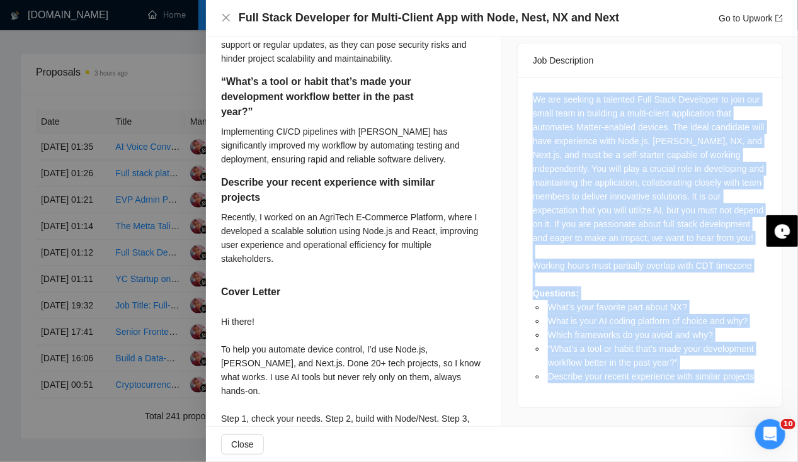
scroll to position [634, 0]
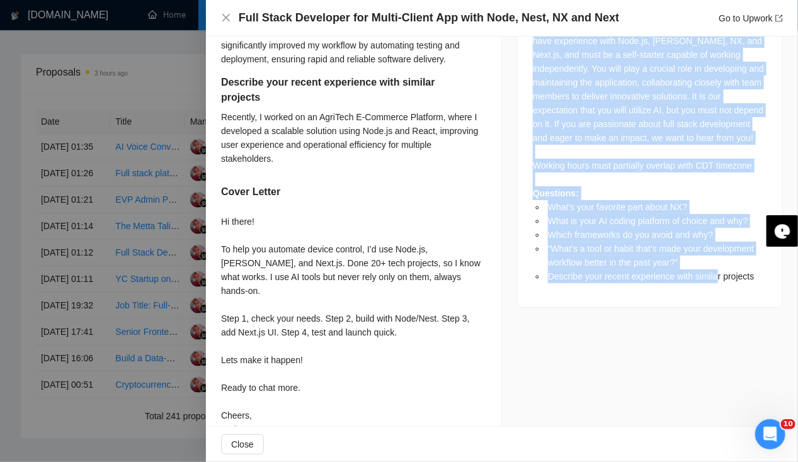
drag, startPoint x: 530, startPoint y: 239, endPoint x: 711, endPoint y: 284, distance: 186.2
drag, startPoint x: 711, startPoint y: 284, endPoint x: 592, endPoint y: 321, distance: 124.7
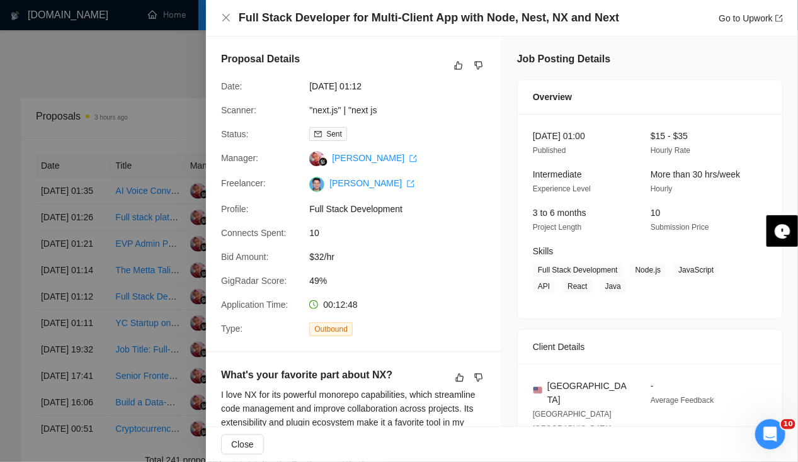
scroll to position [425, 0]
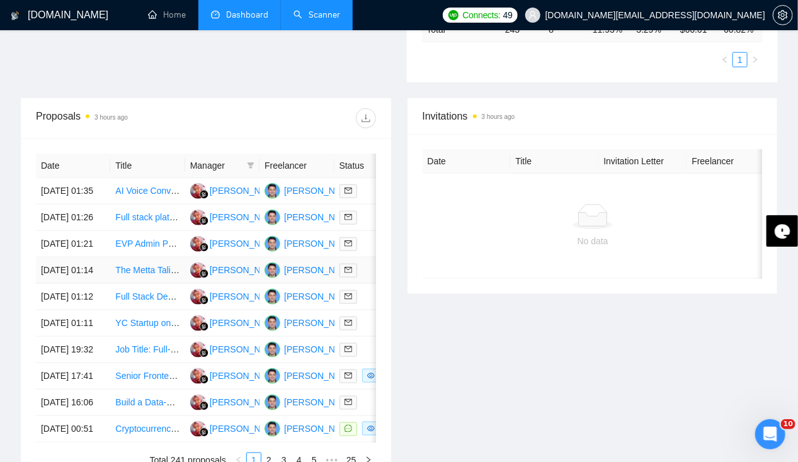
click at [62, 284] on td "[DATE] 01:14" at bounding box center [73, 271] width 74 height 26
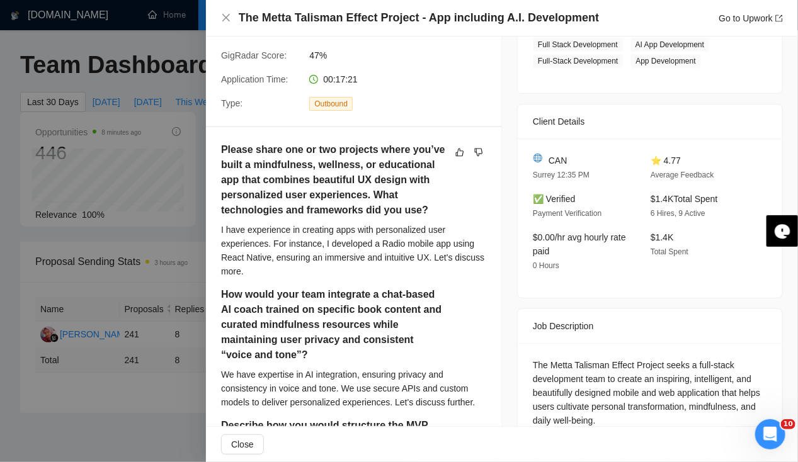
scroll to position [0, 0]
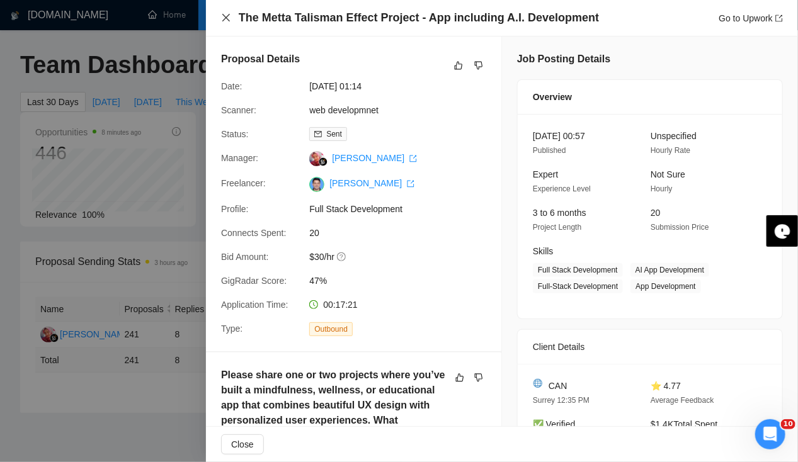
click at [226, 21] on icon "close" at bounding box center [226, 18] width 10 height 10
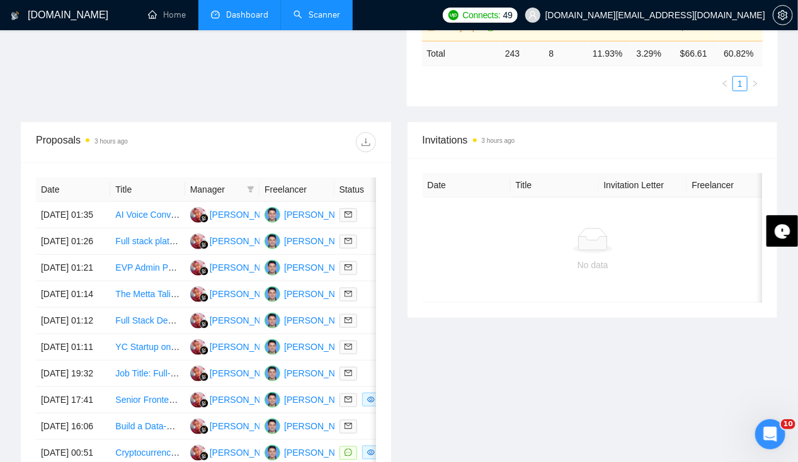
scroll to position [403, 0]
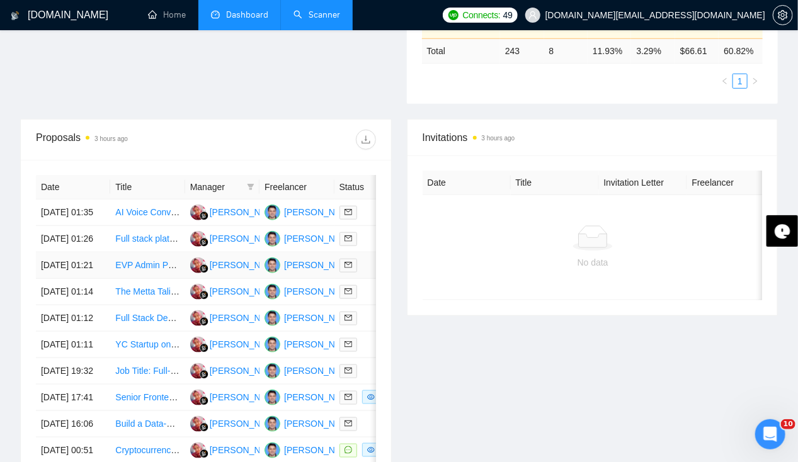
click at [64, 274] on td "[DATE] 01:21" at bounding box center [73, 266] width 74 height 26
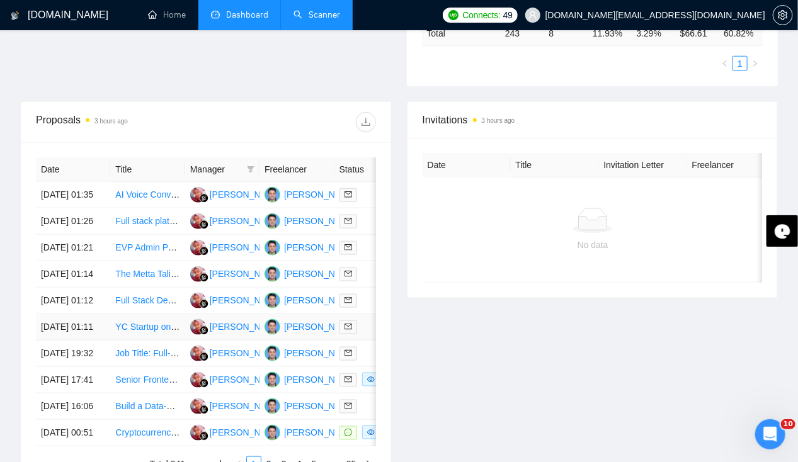
scroll to position [419, 0]
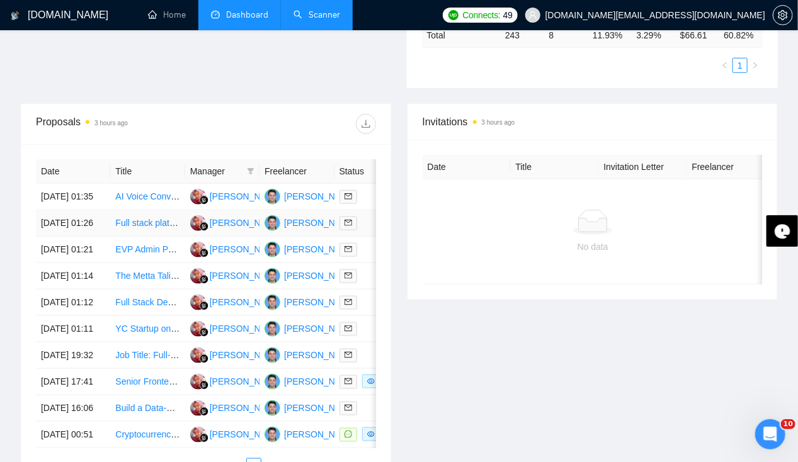
click at [64, 214] on td "[DATE] 01:26" at bounding box center [73, 223] width 74 height 26
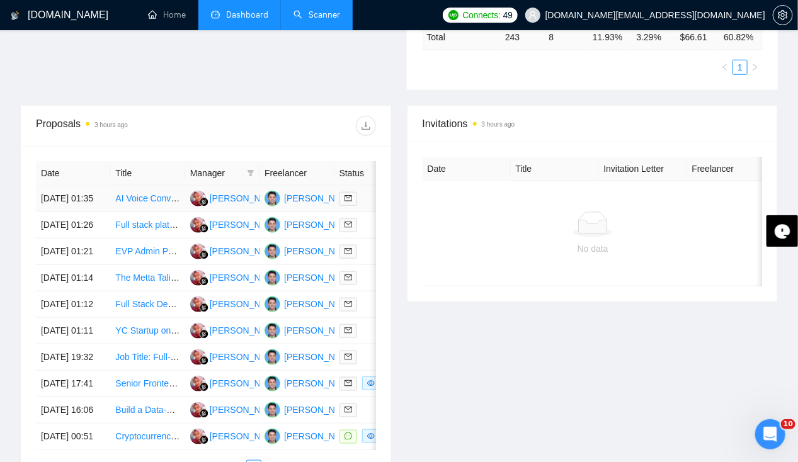
click at [74, 186] on td "[DATE] 01:35" at bounding box center [73, 199] width 74 height 26
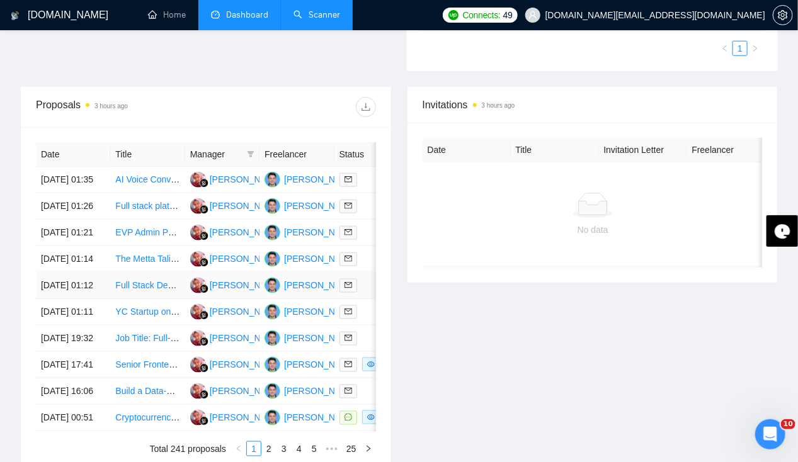
scroll to position [435, 0]
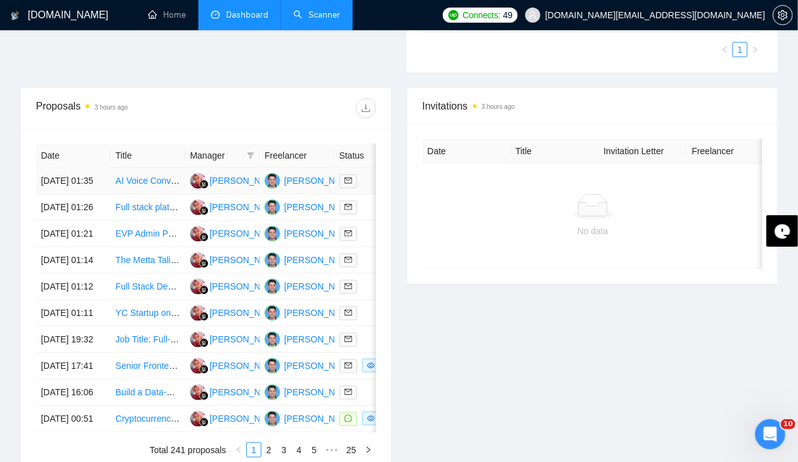
click at [66, 168] on td "[DATE] 01:35" at bounding box center [73, 181] width 74 height 26
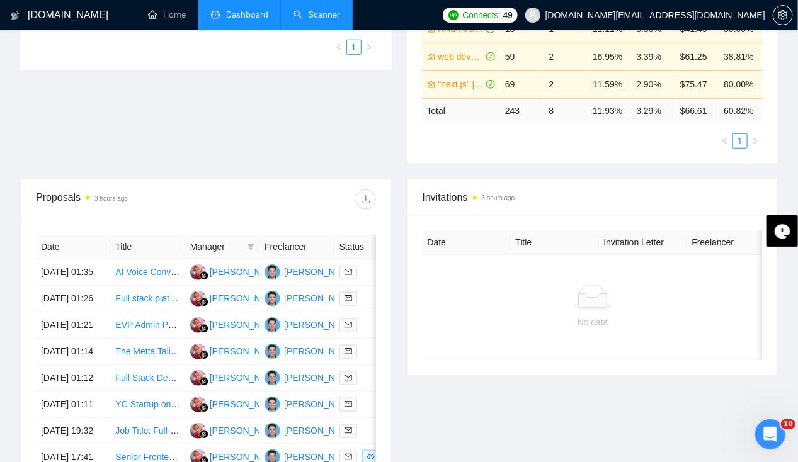
scroll to position [344, 0]
